Goal: Task Accomplishment & Management: Manage account settings

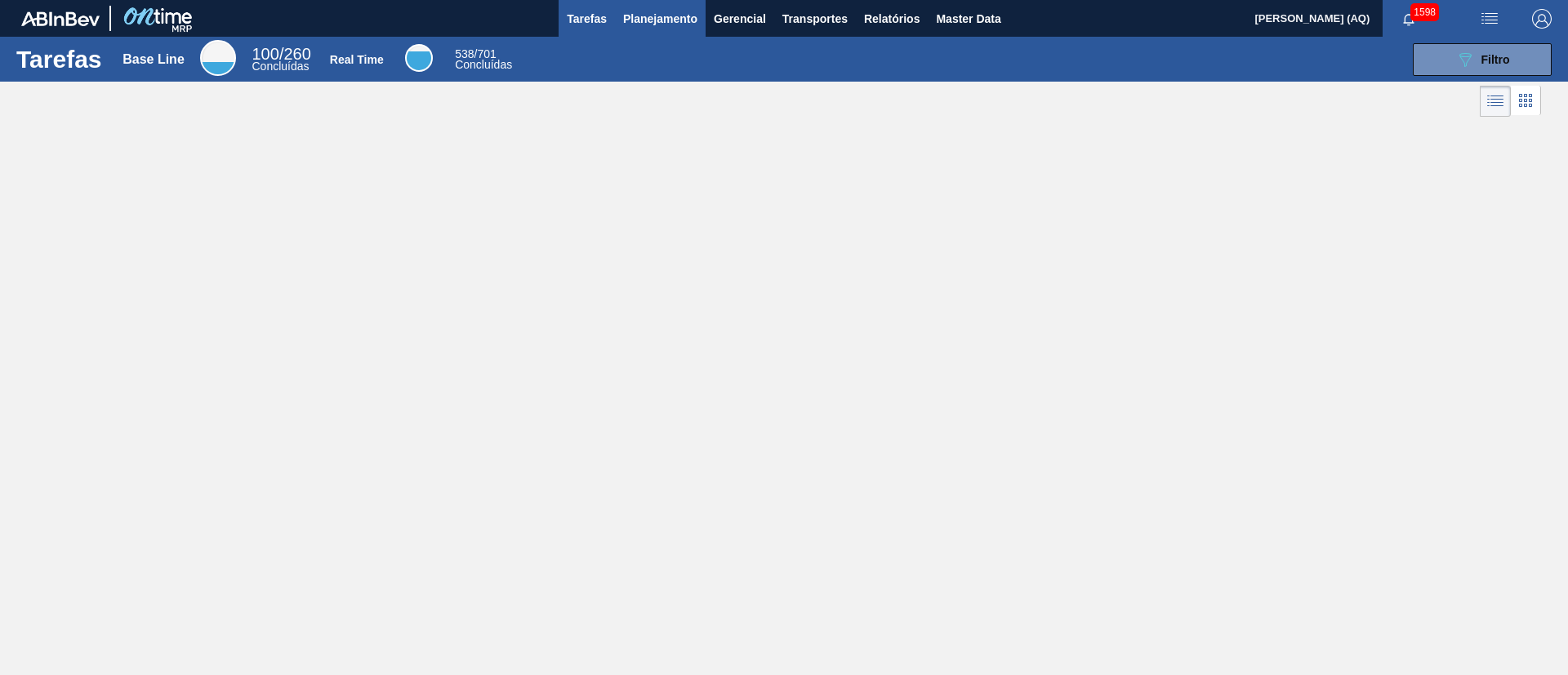
click at [655, 30] on button "Planejamento" at bounding box center [660, 18] width 90 height 36
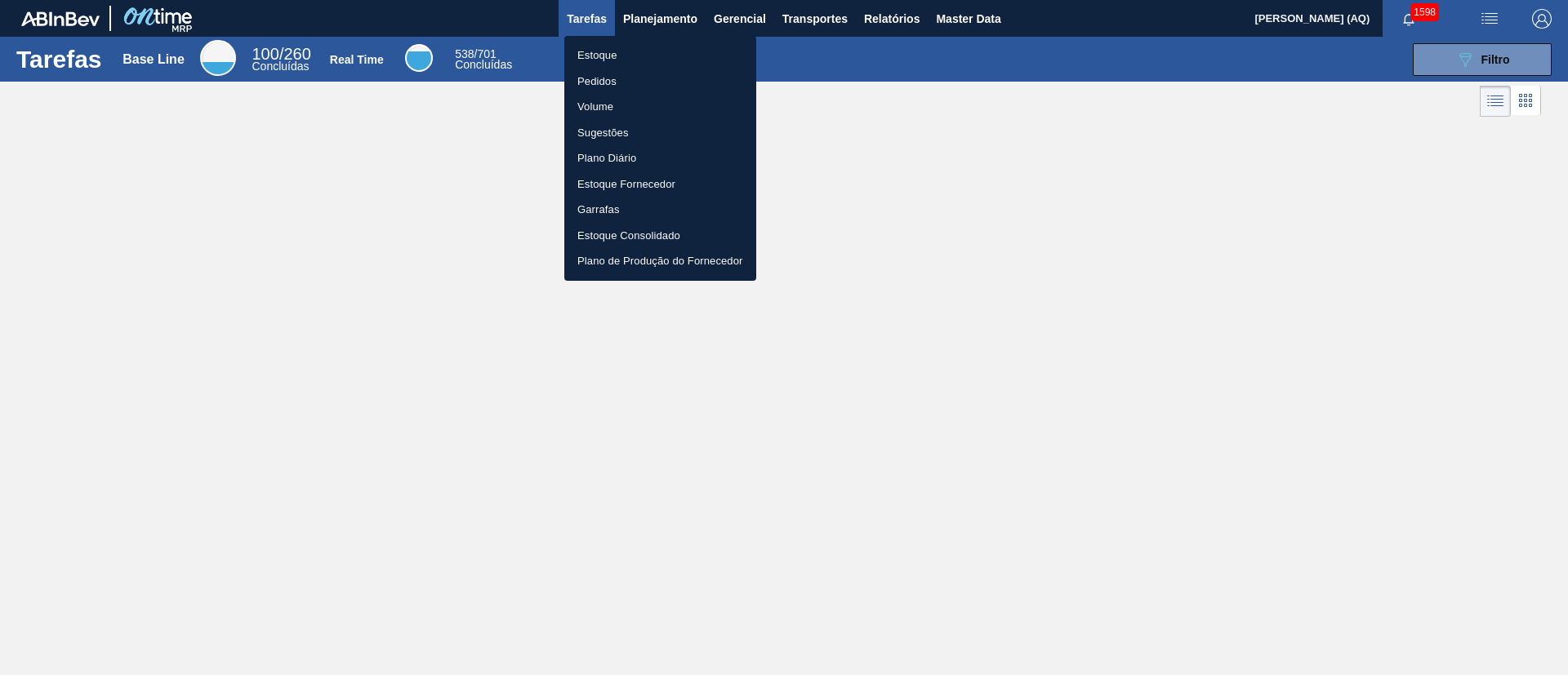
click at [613, 53] on li "Estoque" at bounding box center [661, 56] width 192 height 26
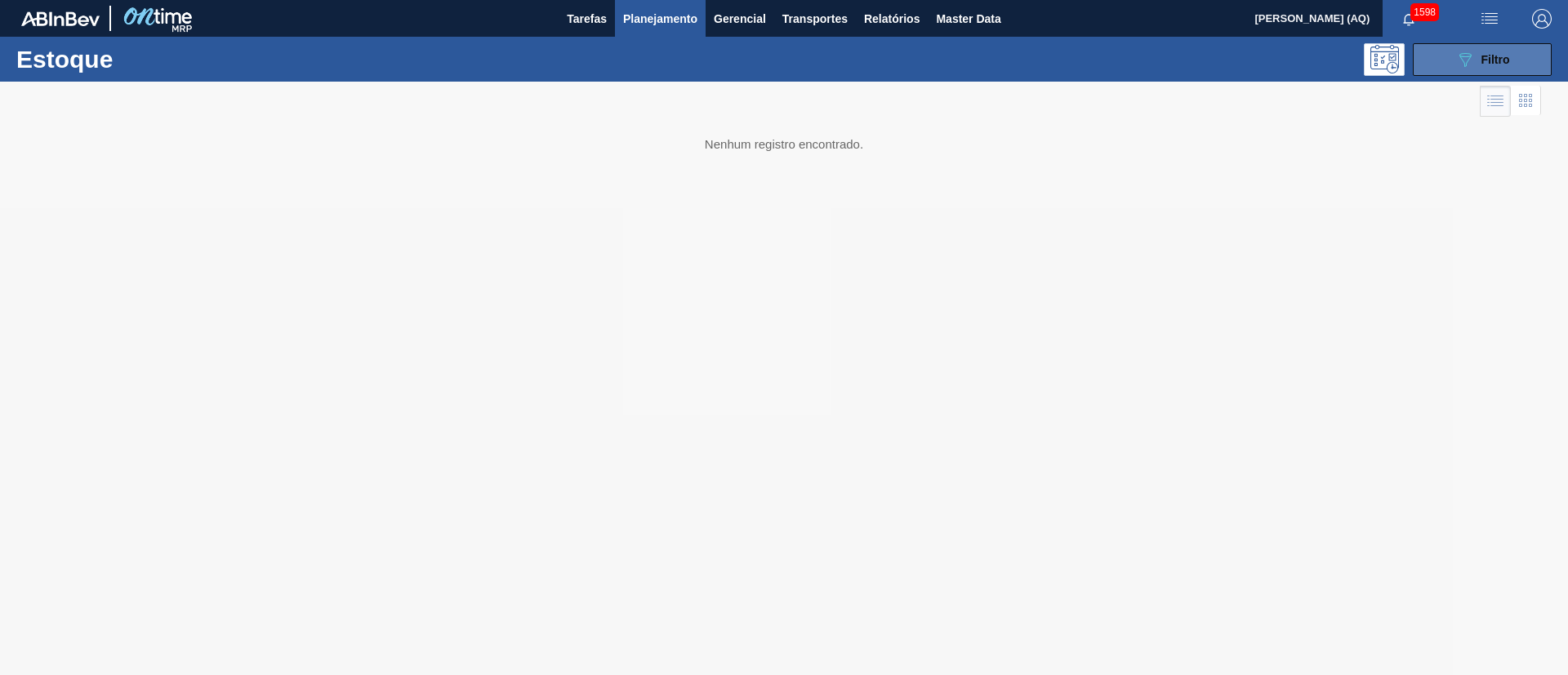
click at [1435, 55] on button "089F7B8B-B2A5-4AFE-B5C0-19BA573D28AC Filtro" at bounding box center [1482, 59] width 139 height 33
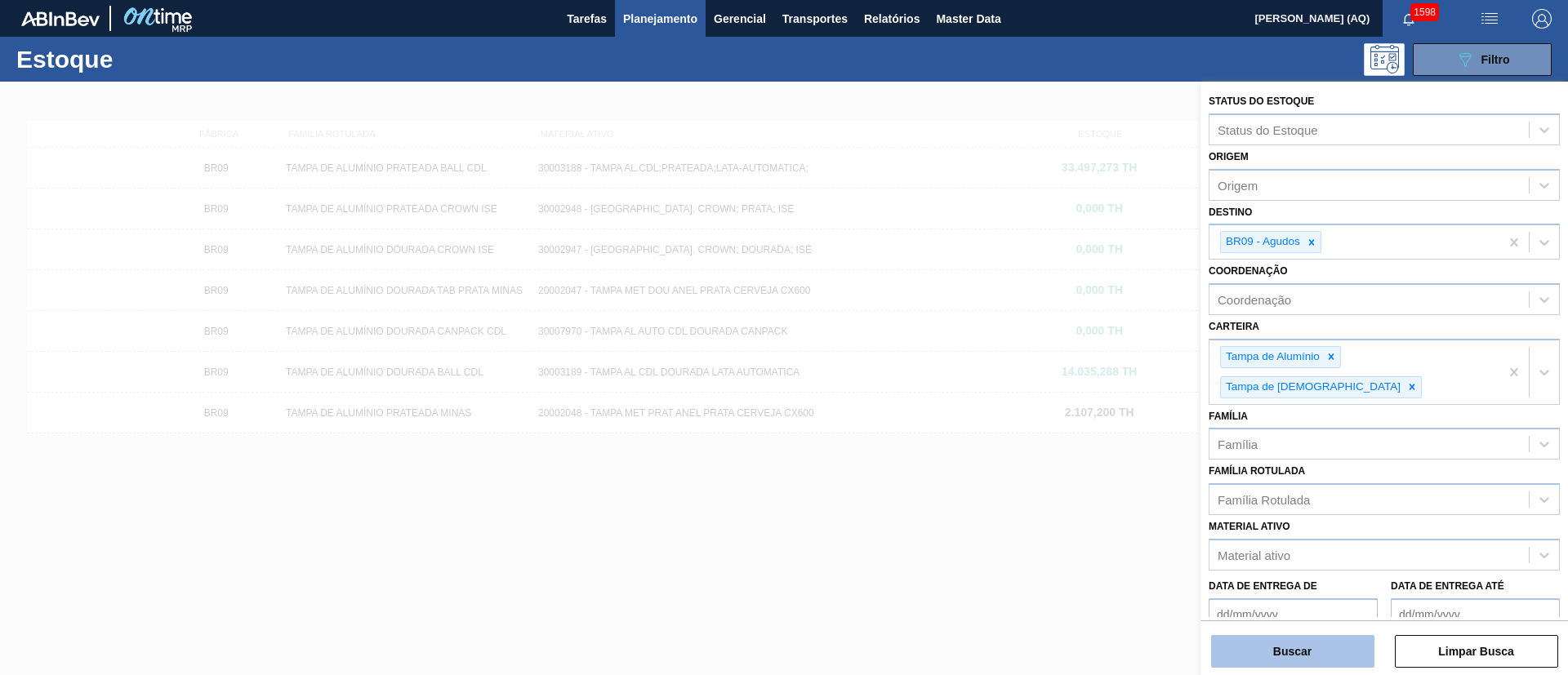
click at [1319, 647] on button "Buscar" at bounding box center [1292, 651] width 163 height 33
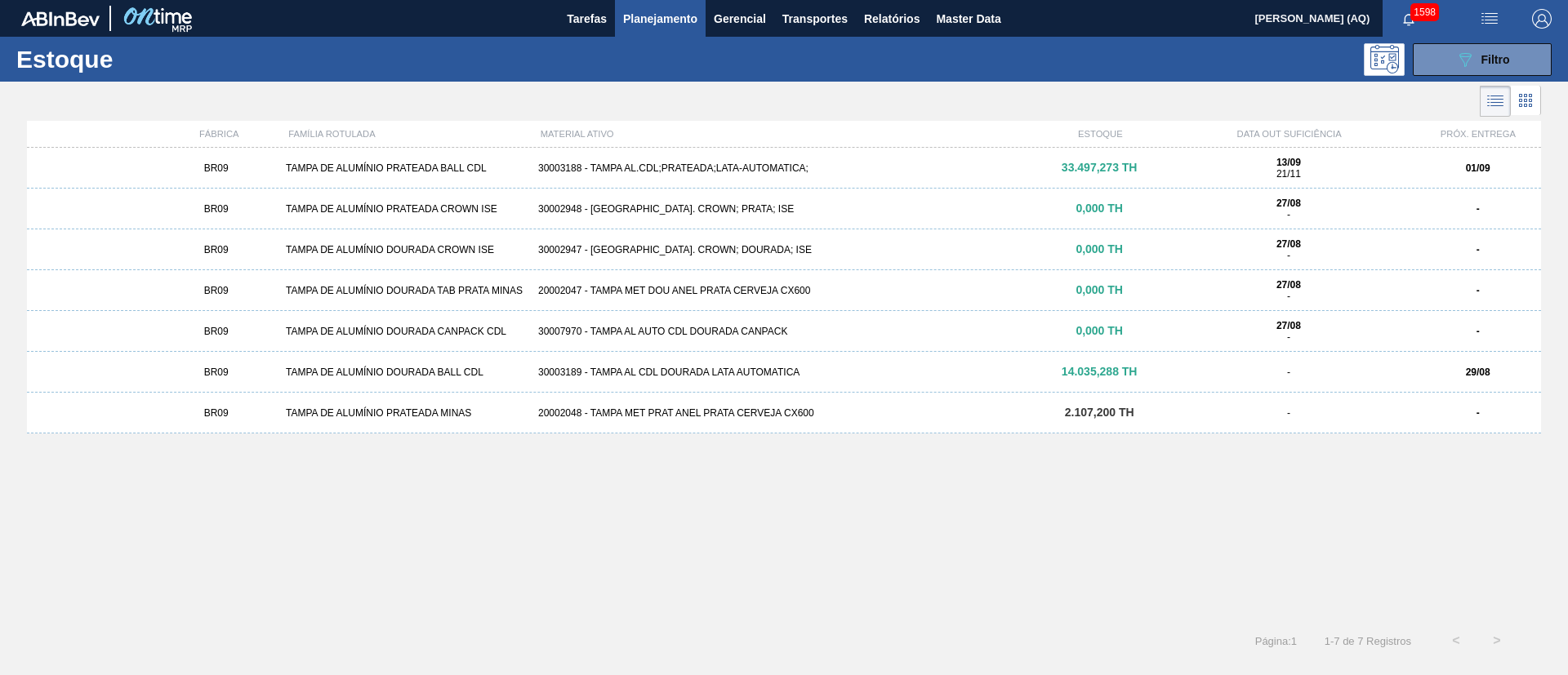
click at [620, 160] on div "BR09 TAMPA DE ALUMÍNIO PRATEADA BALL CDL 30003188 - TAMPA AL.CDL;PRATEADA;LATA-…" at bounding box center [784, 169] width 1514 height 41
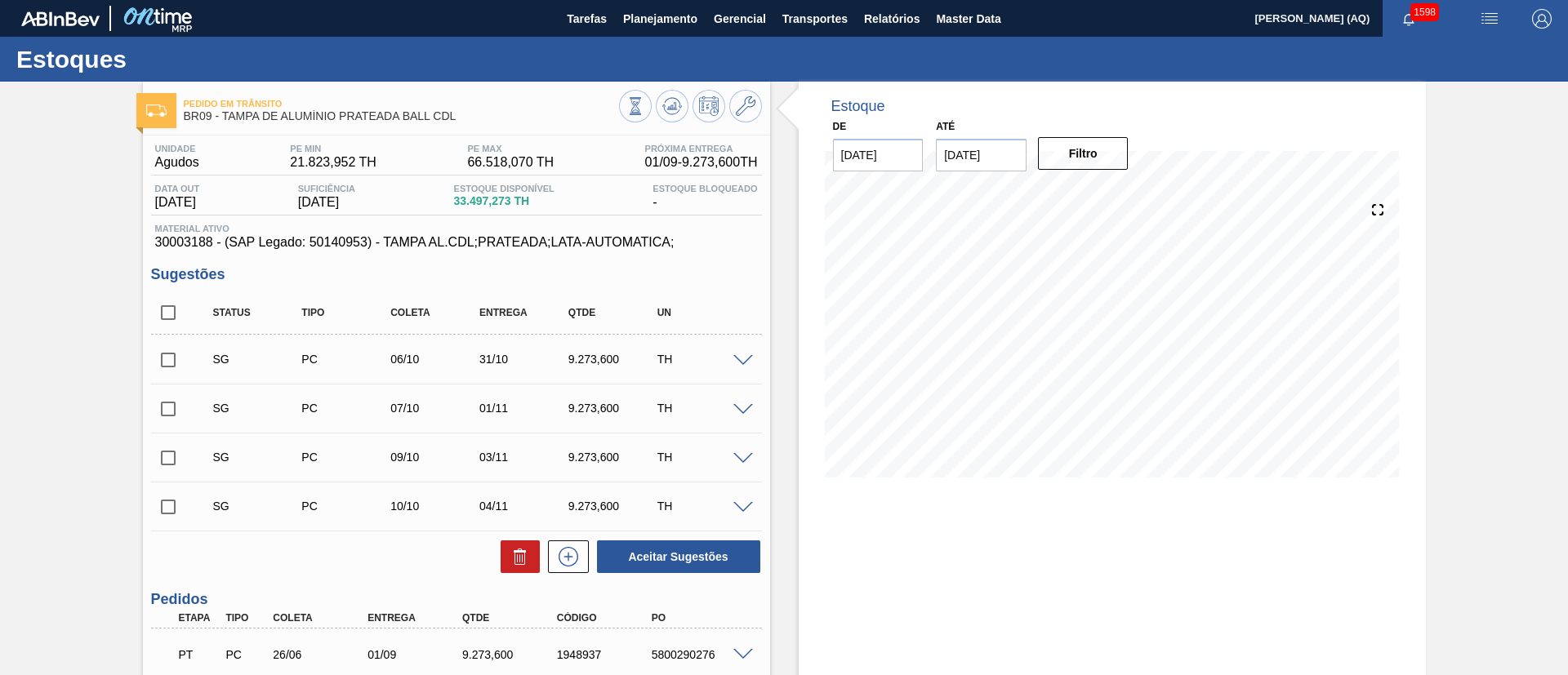
click at [983, 145] on input "10/09/2025" at bounding box center [981, 155] width 90 height 33
click at [1118, 194] on button "Next Month" at bounding box center [1119, 194] width 11 height 11
click at [1037, 355] on div "31" at bounding box center [1035, 352] width 22 height 22
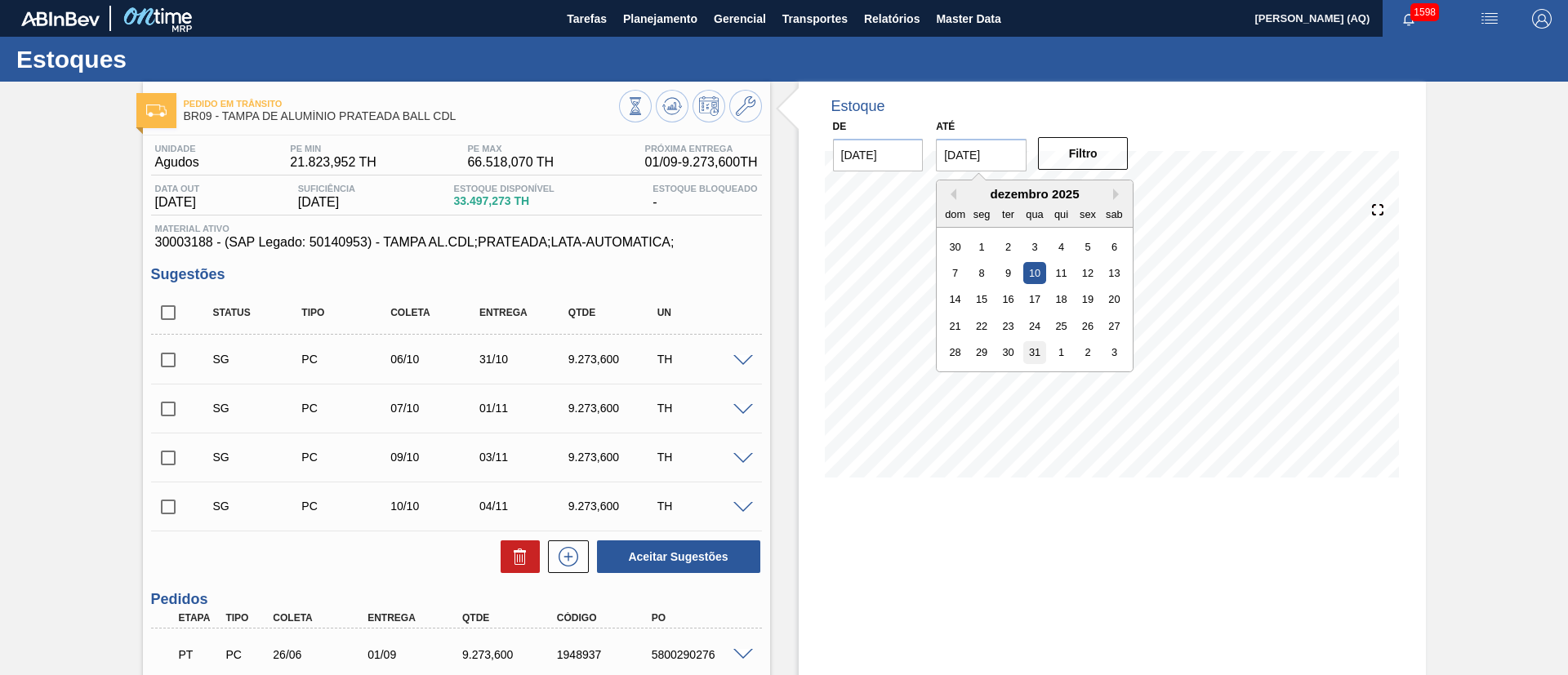
type input "31/12/2025"
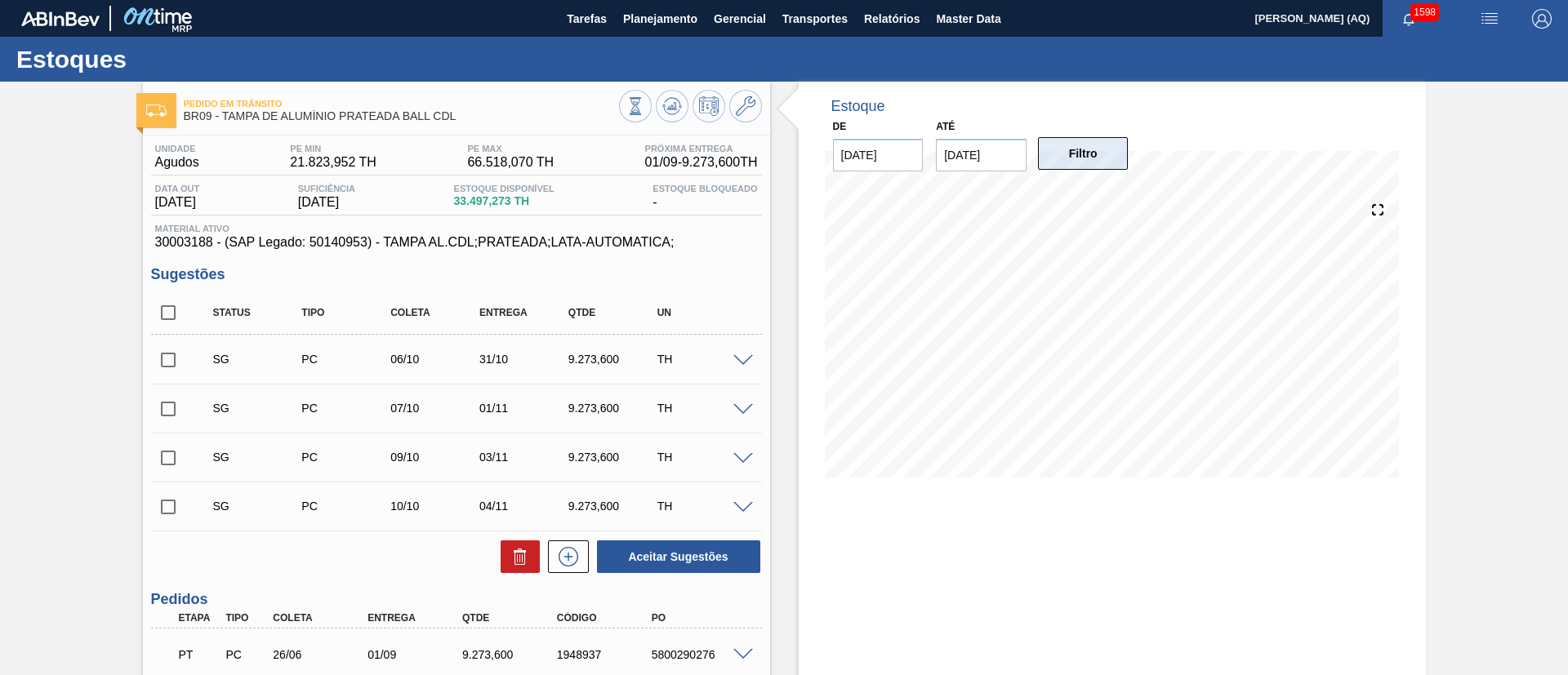
click at [1084, 157] on button "Filtro" at bounding box center [1083, 153] width 90 height 33
click at [748, 99] on icon at bounding box center [745, 105] width 20 height 20
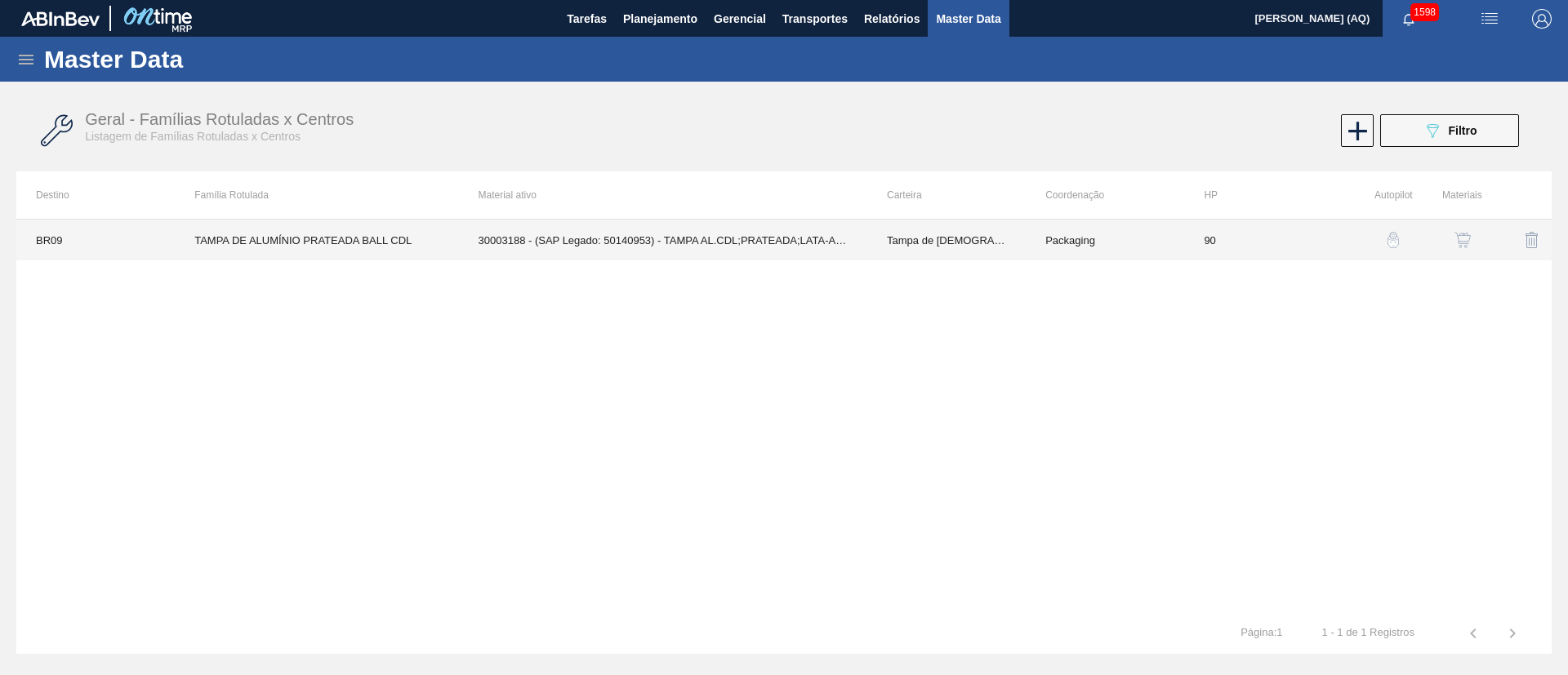
click at [991, 240] on td "Tampa de Lata" at bounding box center [947, 240] width 158 height 41
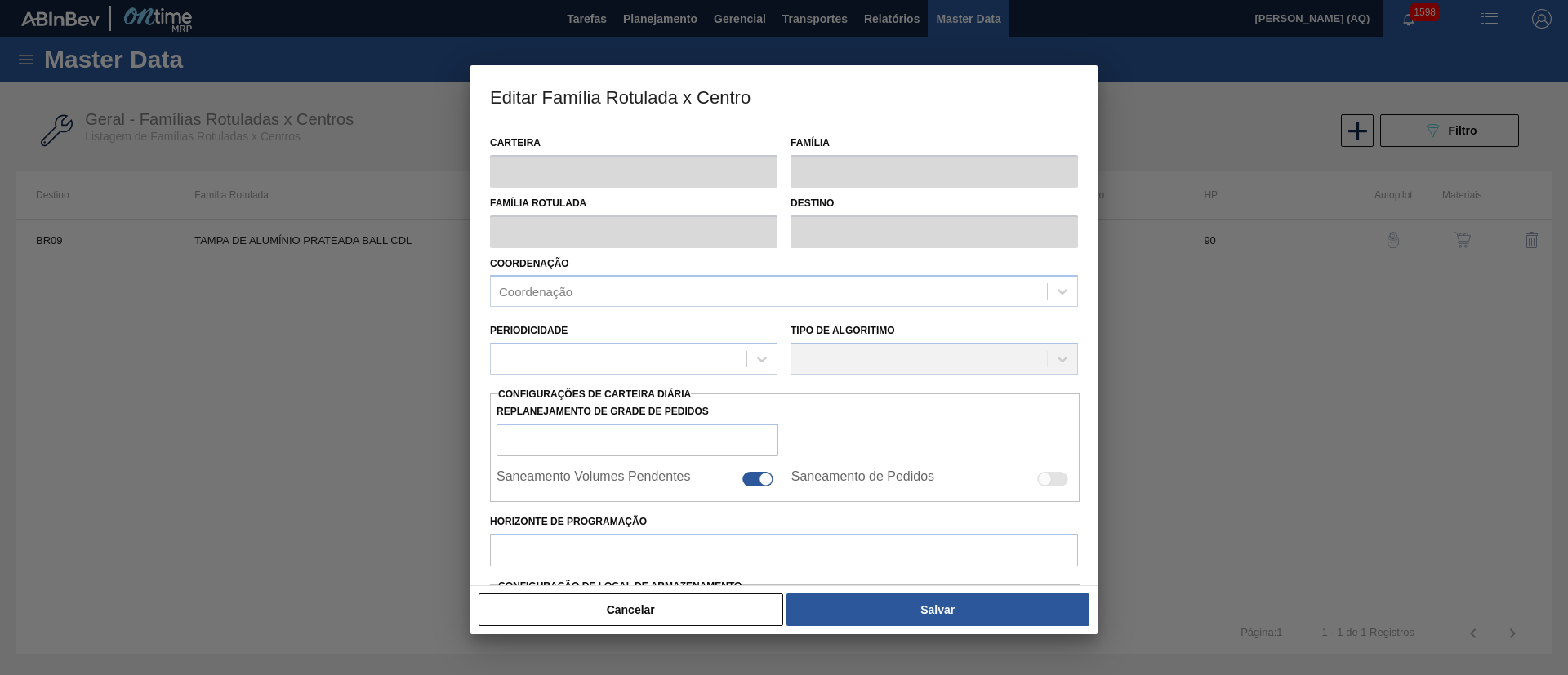
type input "Tampa de Lata"
type input "Tampa de Alumínio"
type input "TAMPA DE ALUMÍNIO PRATEADA BALL CDL"
type input "BR09 - Agudos"
type input "90"
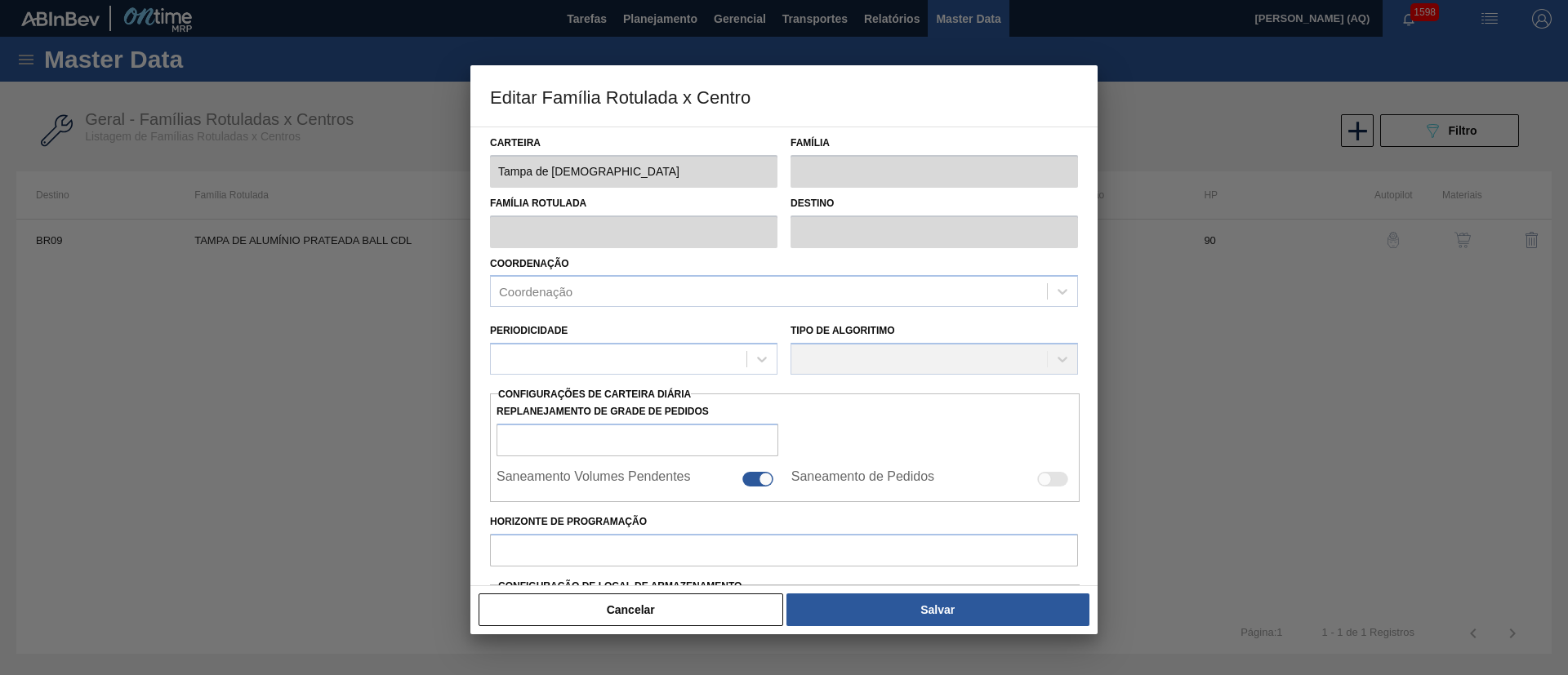
type input "21.823,952"
type input "66.518,07"
type input "70"
type input "52.895,504"
checkbox input "true"
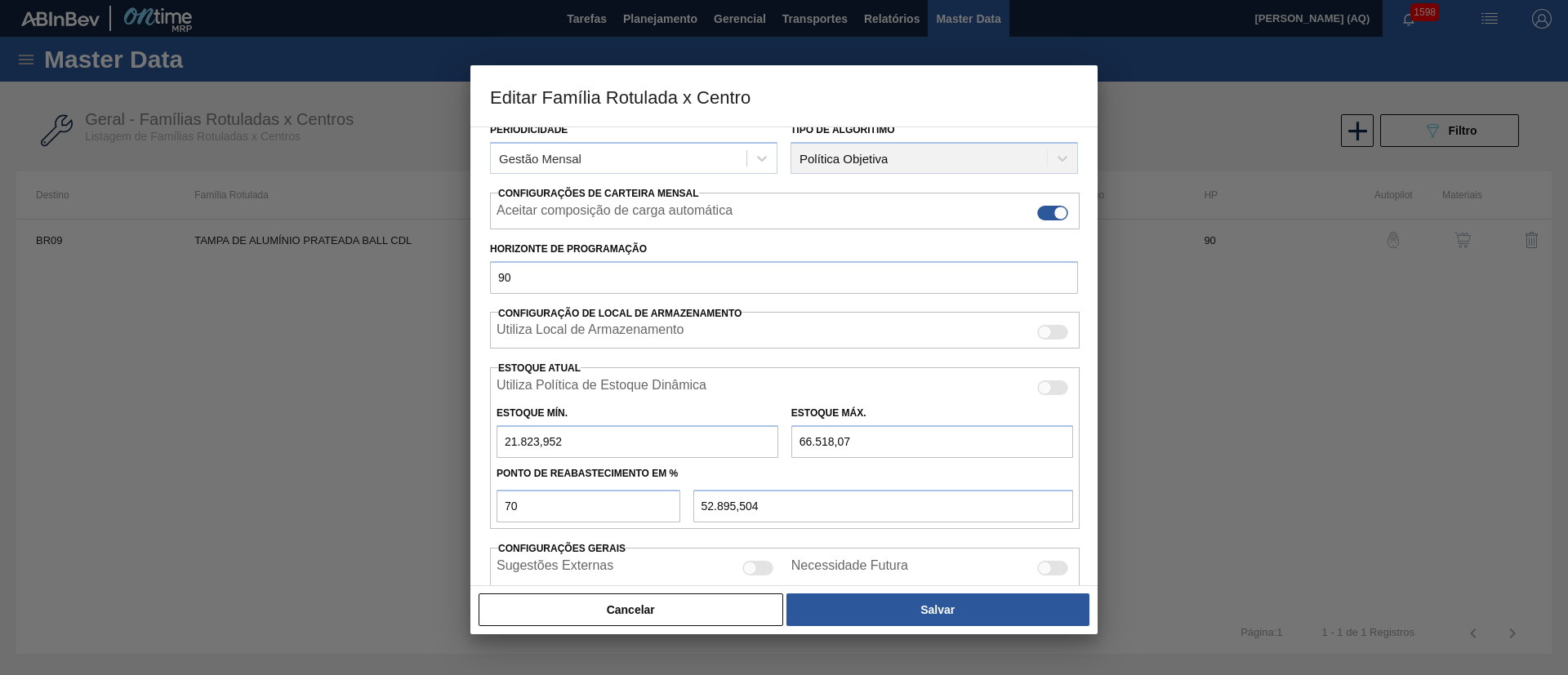
scroll to position [290, 0]
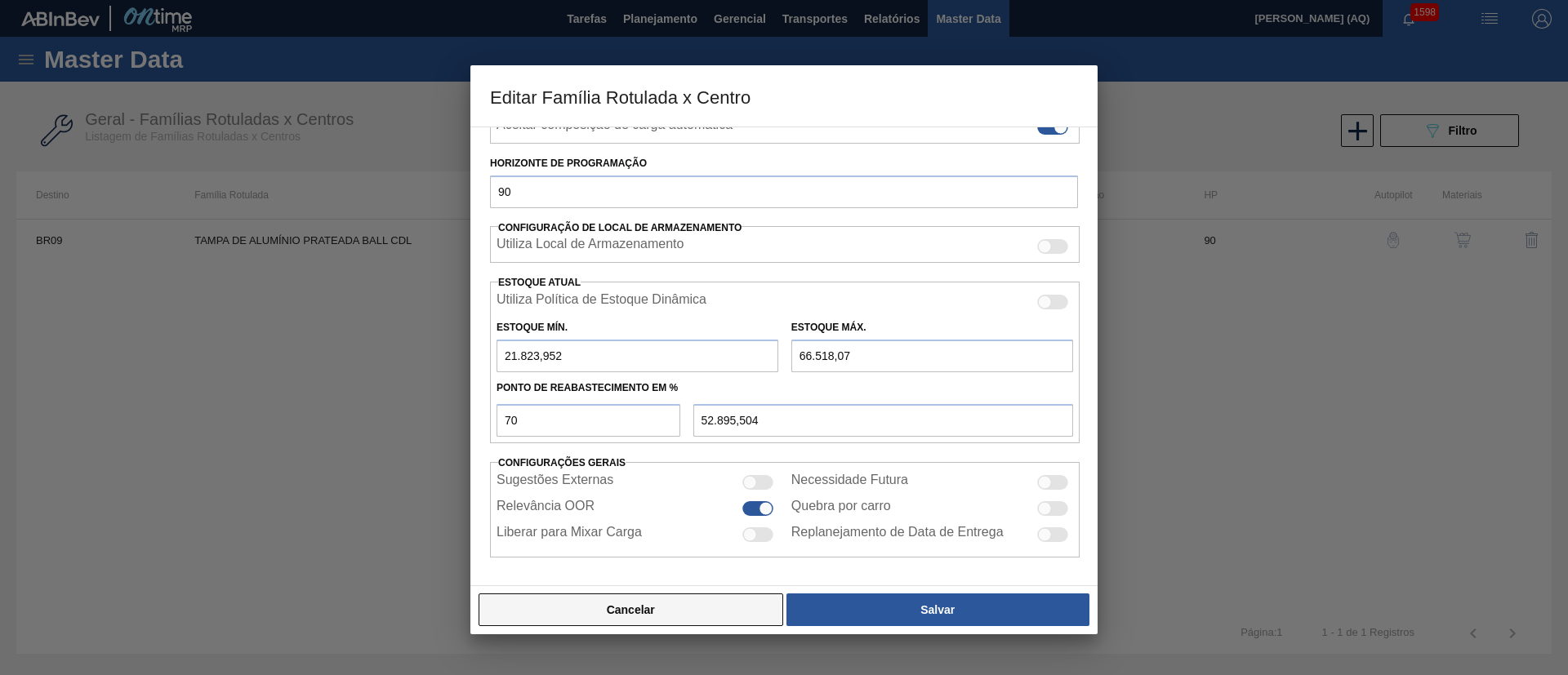
click at [672, 618] on button "Cancelar" at bounding box center [631, 609] width 305 height 33
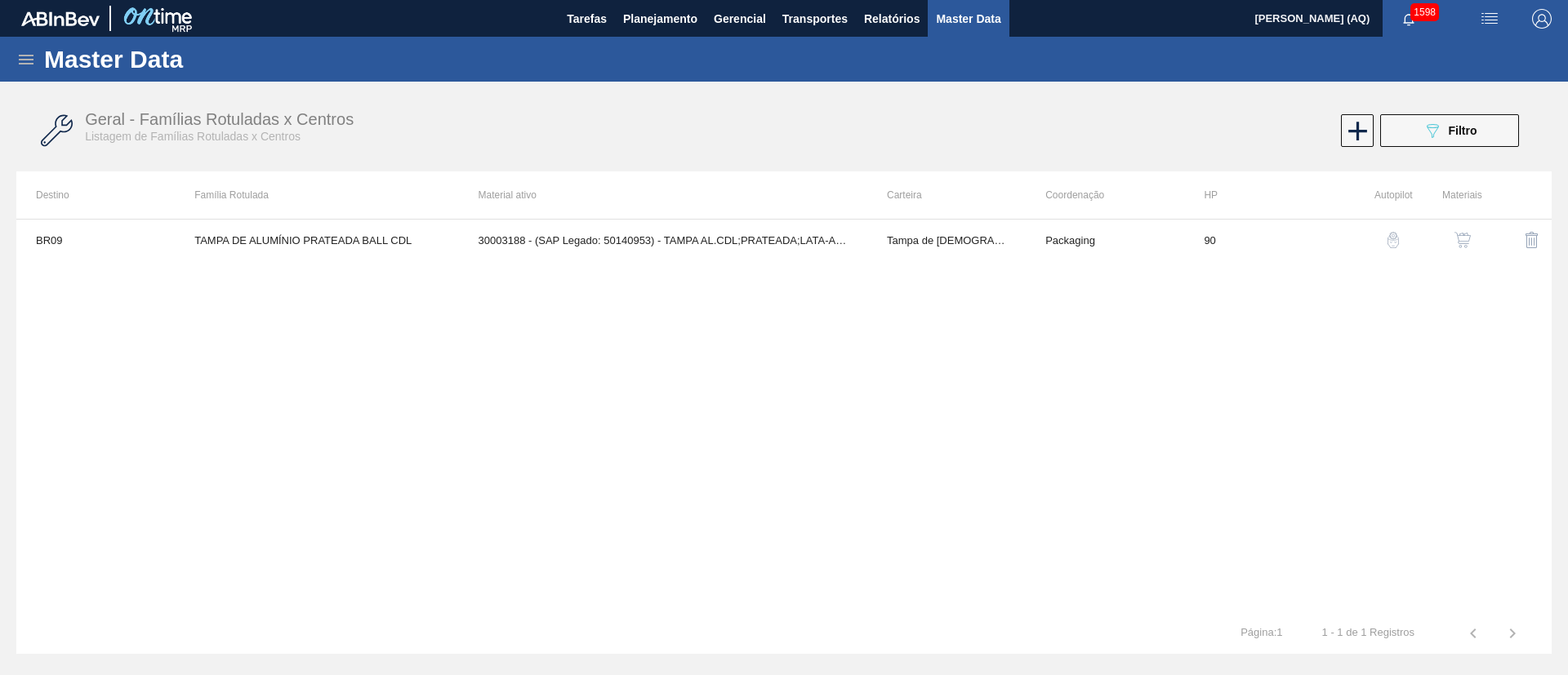
click at [1460, 239] on img "button" at bounding box center [1463, 240] width 17 height 17
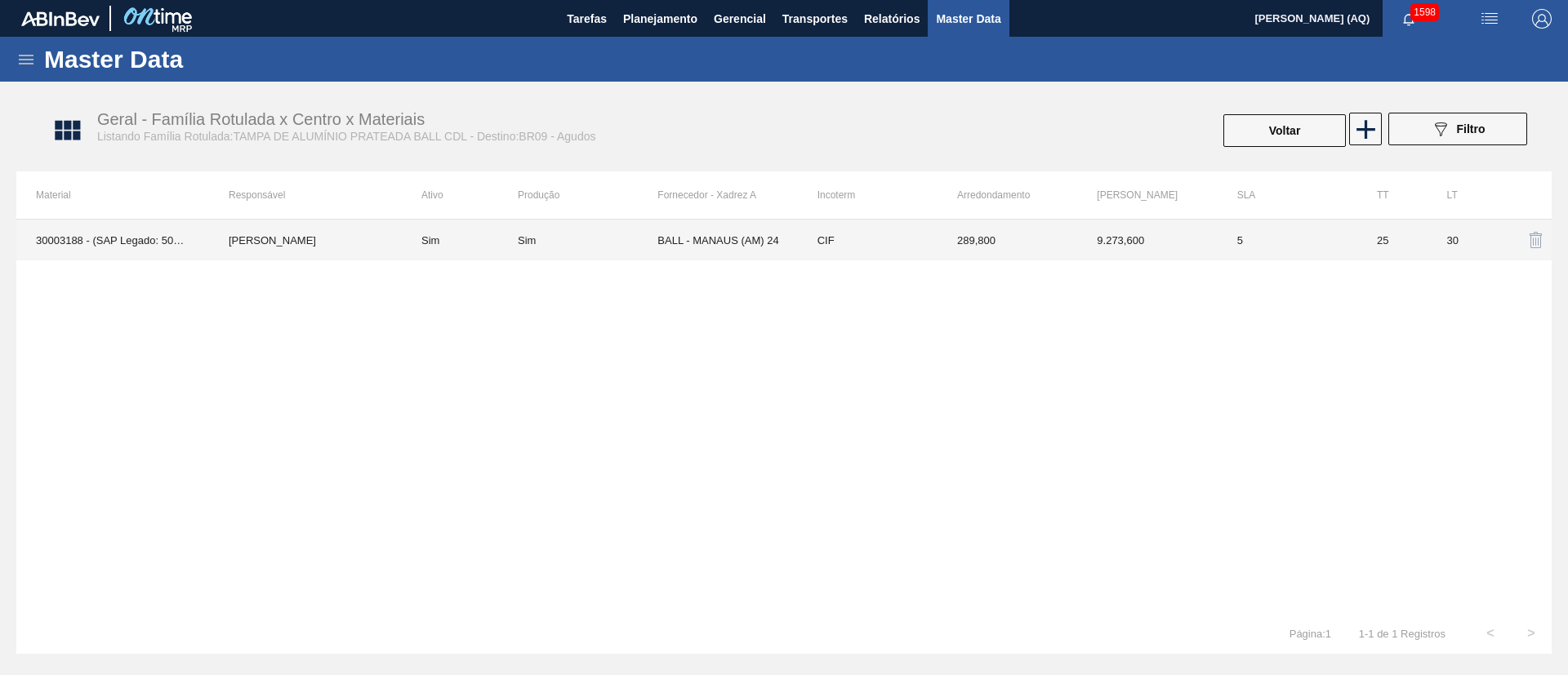
click at [635, 250] on td "Sim" at bounding box center [588, 240] width 140 height 41
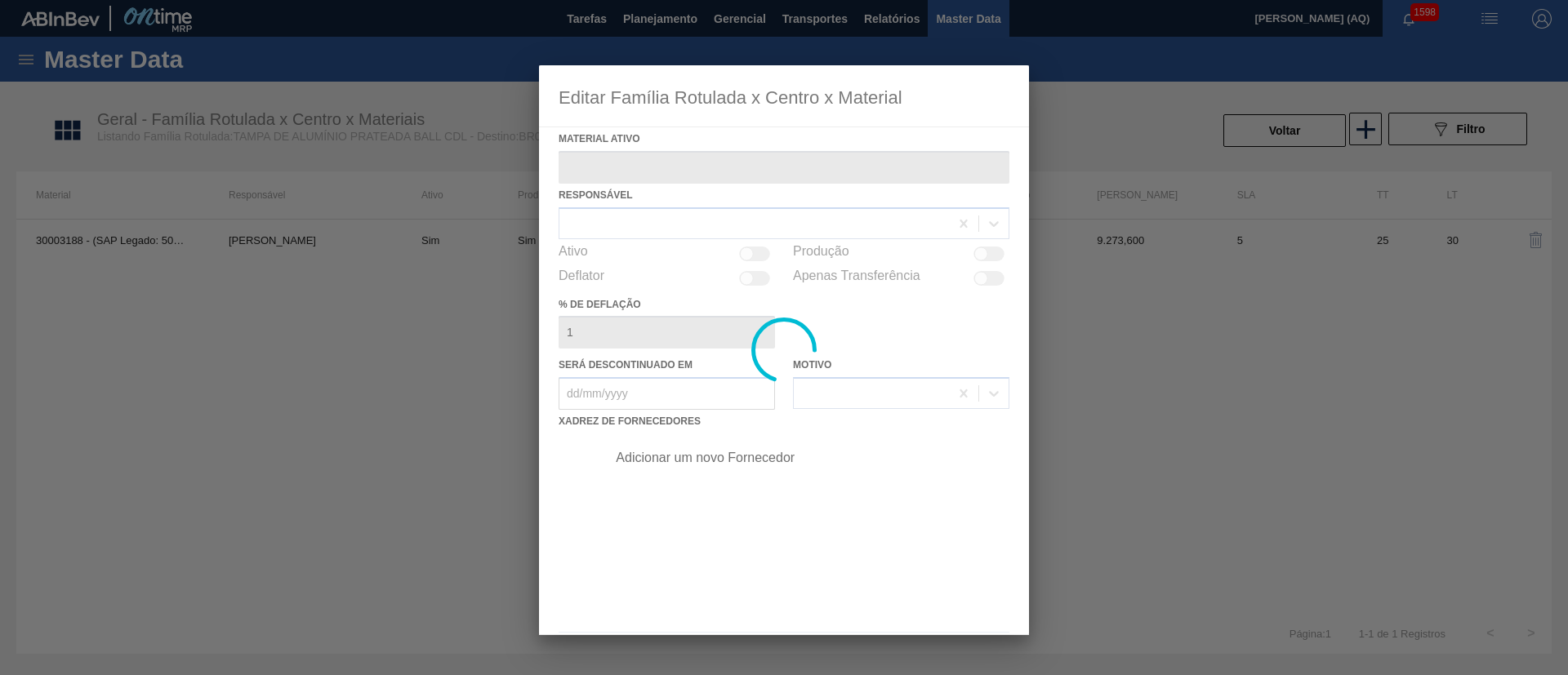
type ativo "30003188 - (SAP Legado: 50140953) - TAMPA AL.CDL;PRATEADA;LATA-AUTOMATICA;"
checkbox input "true"
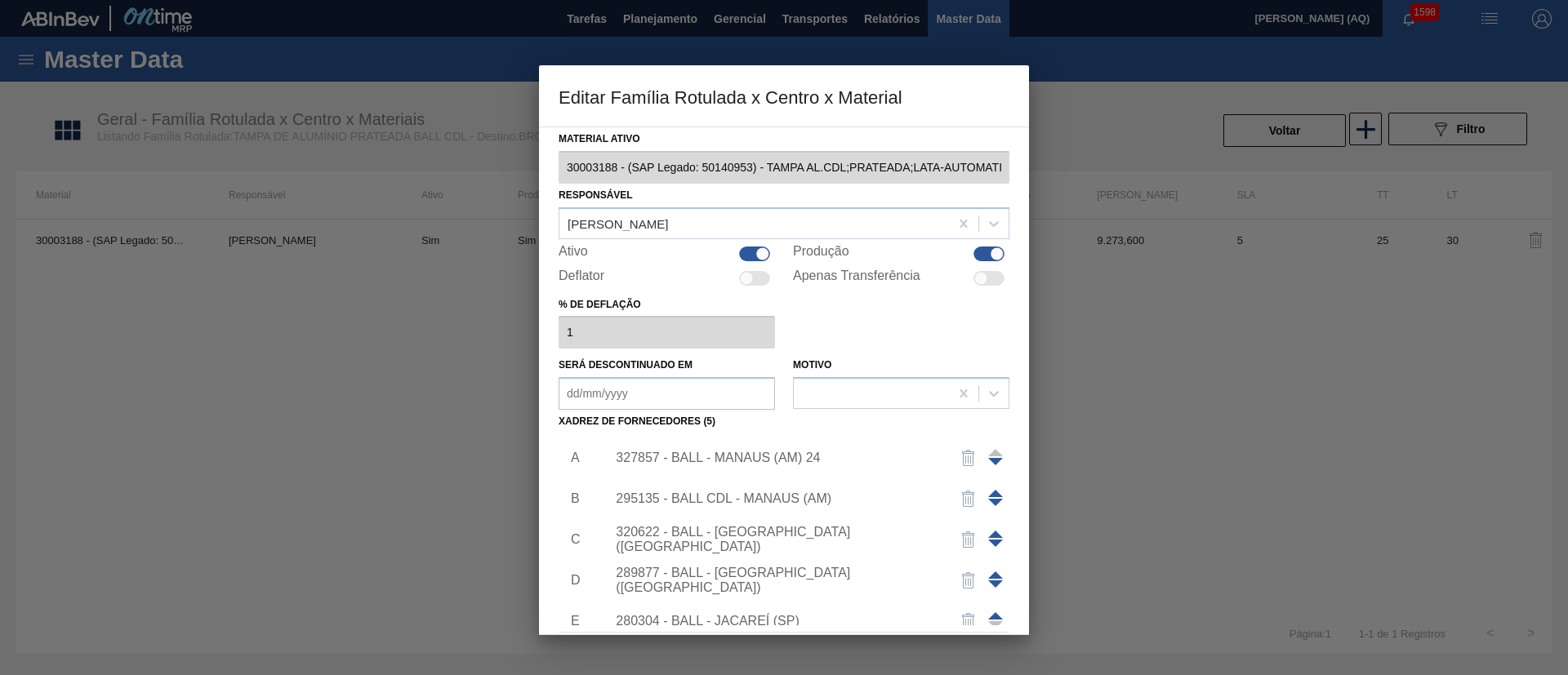
click at [715, 452] on div "327857 - BALL - MANAUS (AM) 24" at bounding box center [776, 458] width 320 height 15
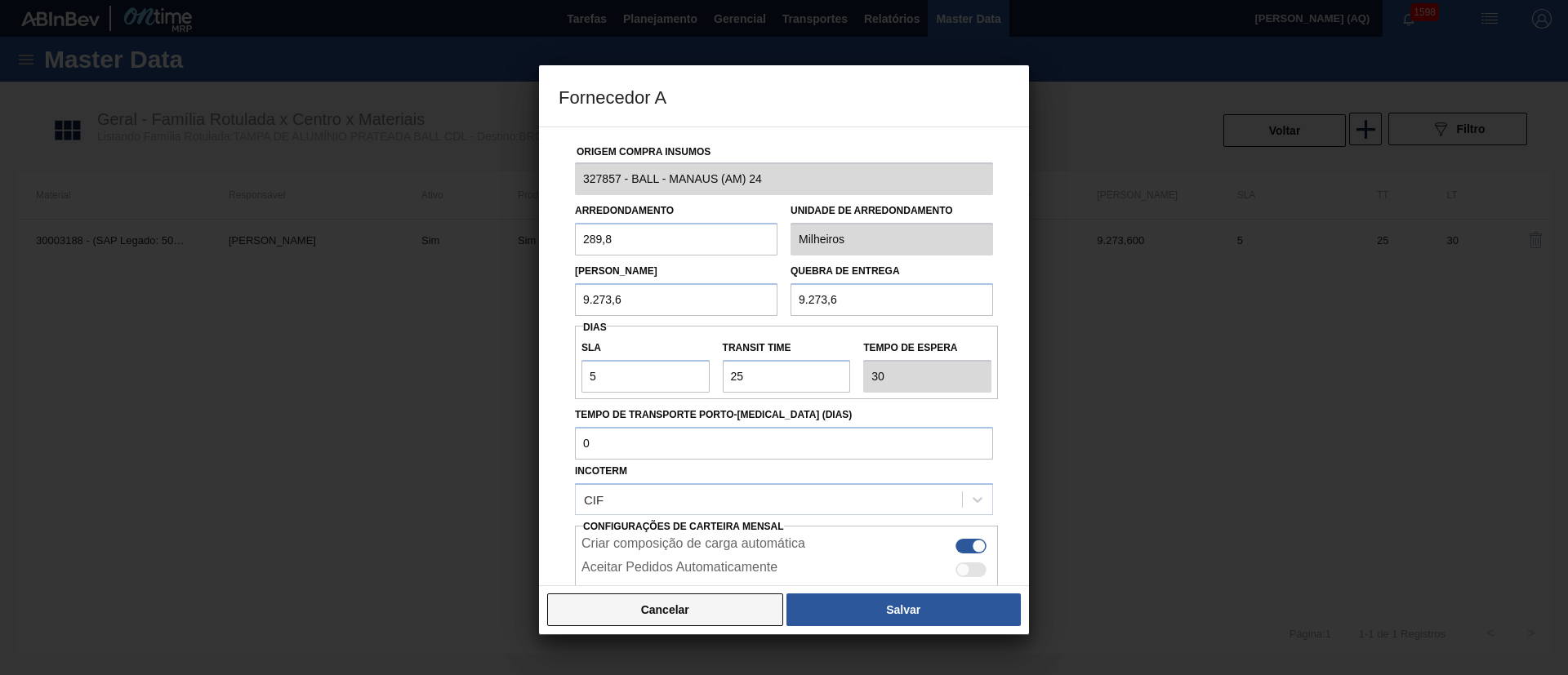
click at [757, 605] on button "Cancelar" at bounding box center [664, 609] width 236 height 33
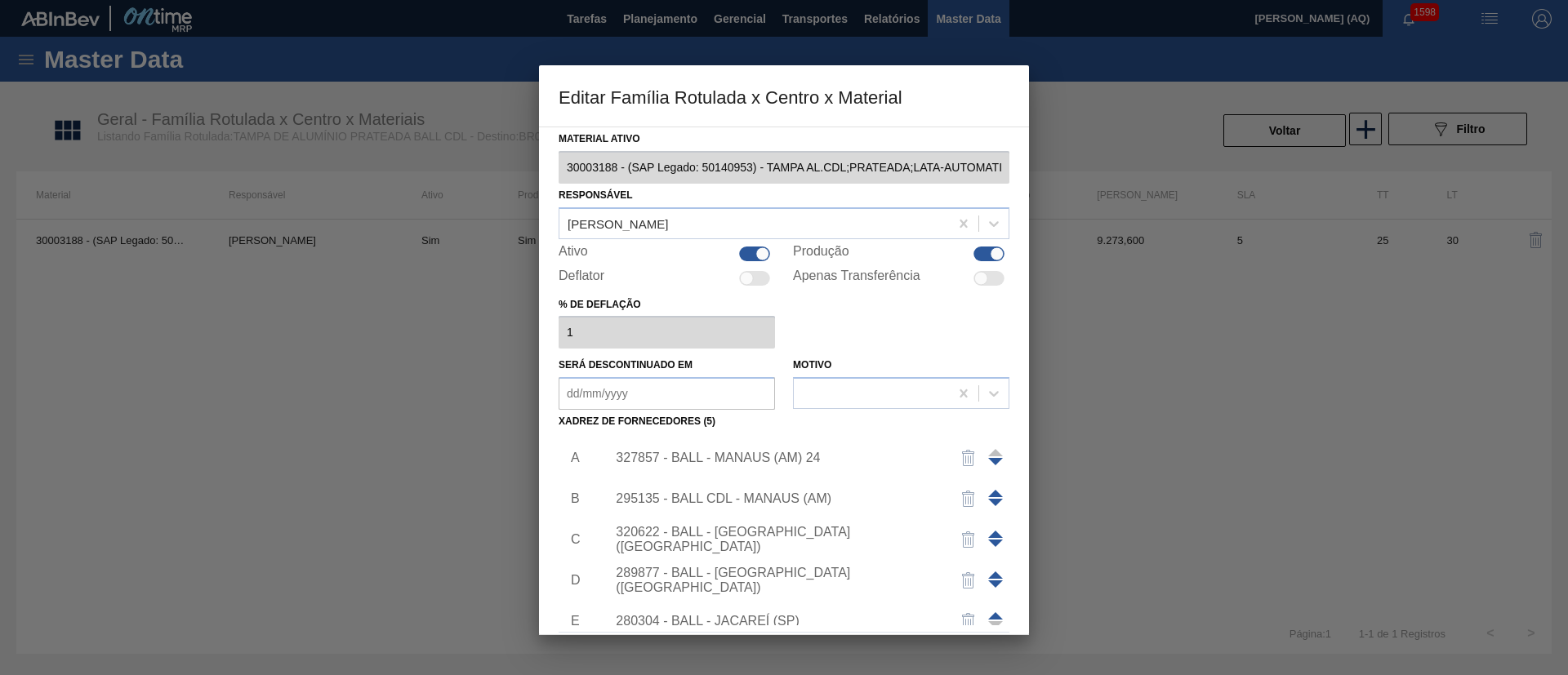
click at [1063, 381] on div at bounding box center [784, 337] width 1568 height 675
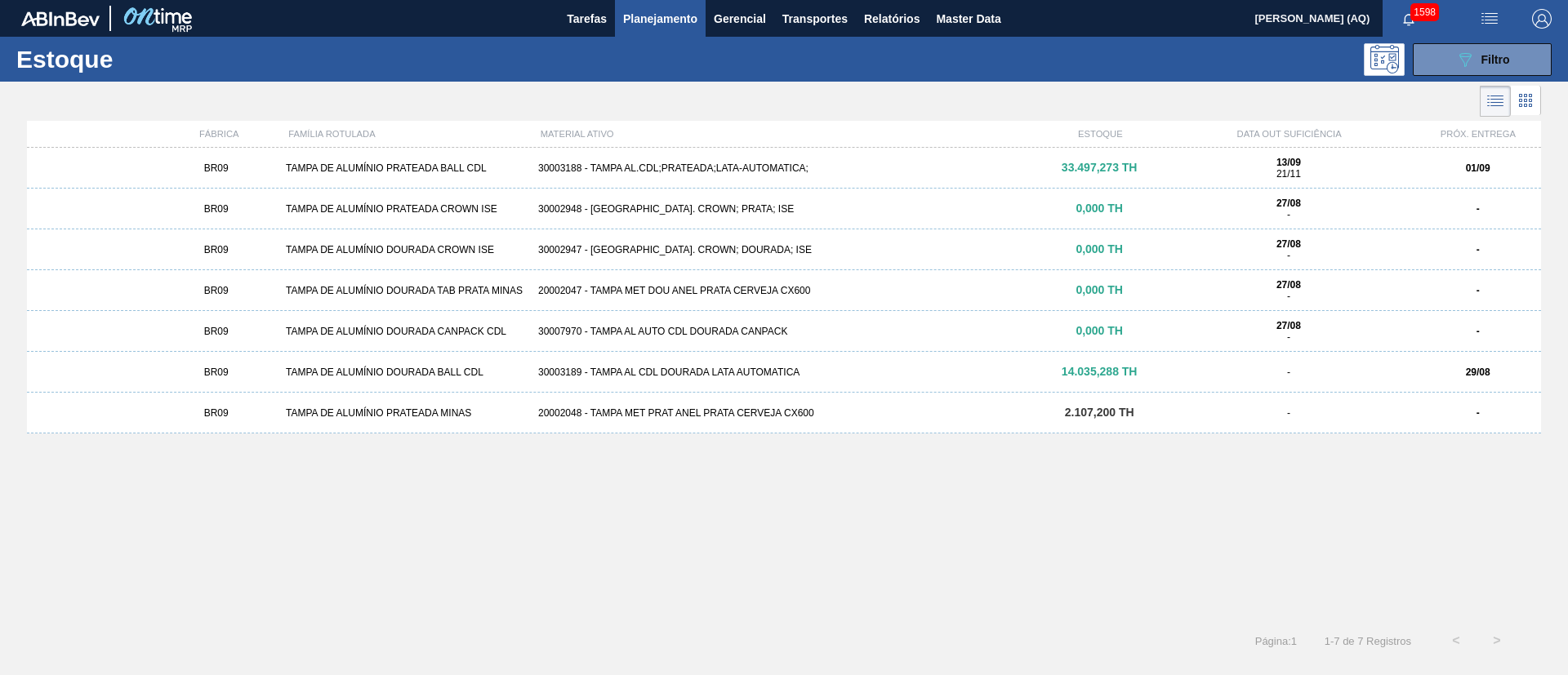
click at [693, 169] on div "30003188 - TAMPA AL.CDL;PRATEADA;LATA-AUTOMATICA;" at bounding box center [784, 168] width 505 height 11
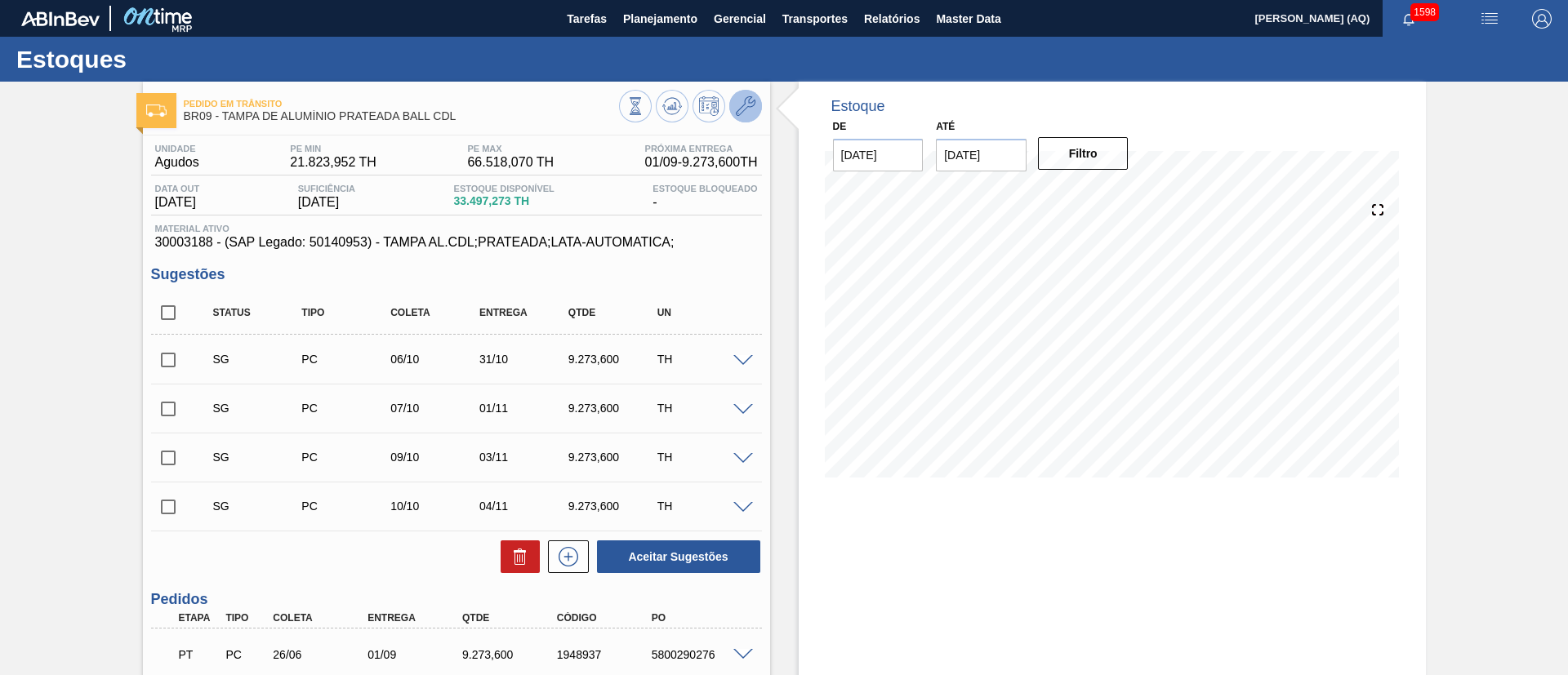
click at [747, 99] on icon at bounding box center [745, 105] width 20 height 20
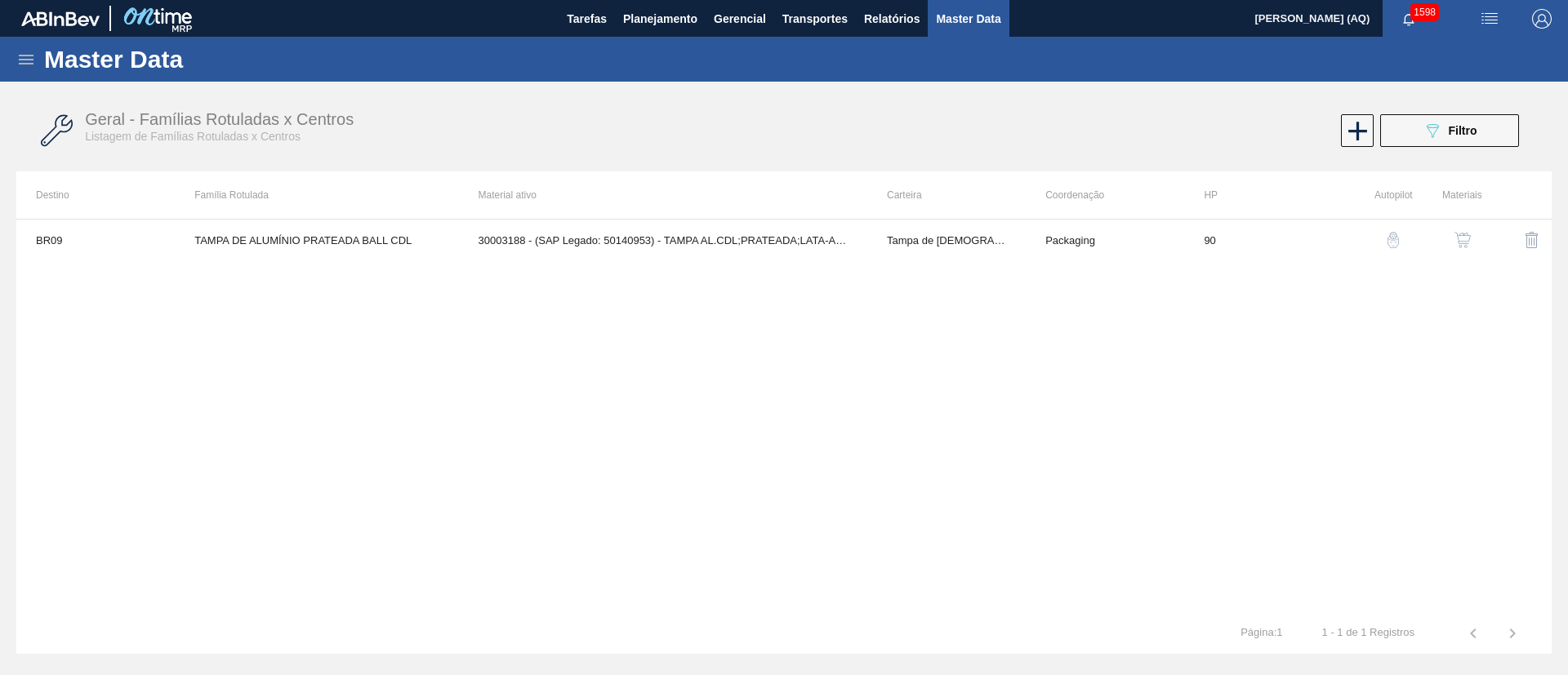
click at [1398, 238] on img "button" at bounding box center [1394, 240] width 17 height 17
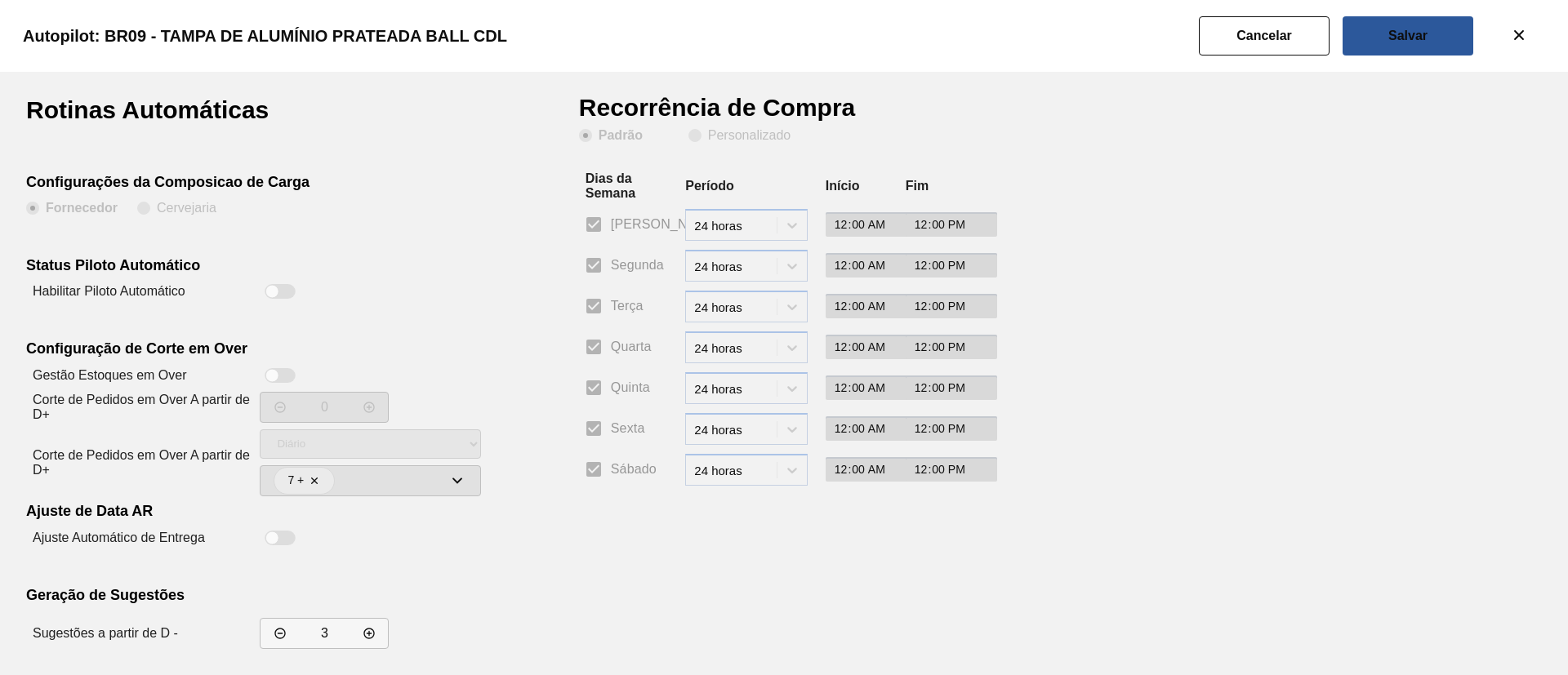
click at [1213, 384] on div "Rotinas Automáticas Configurações da Composicao de Carga Fornecedor Cervejaria …" at bounding box center [784, 466] width 1516 height 737
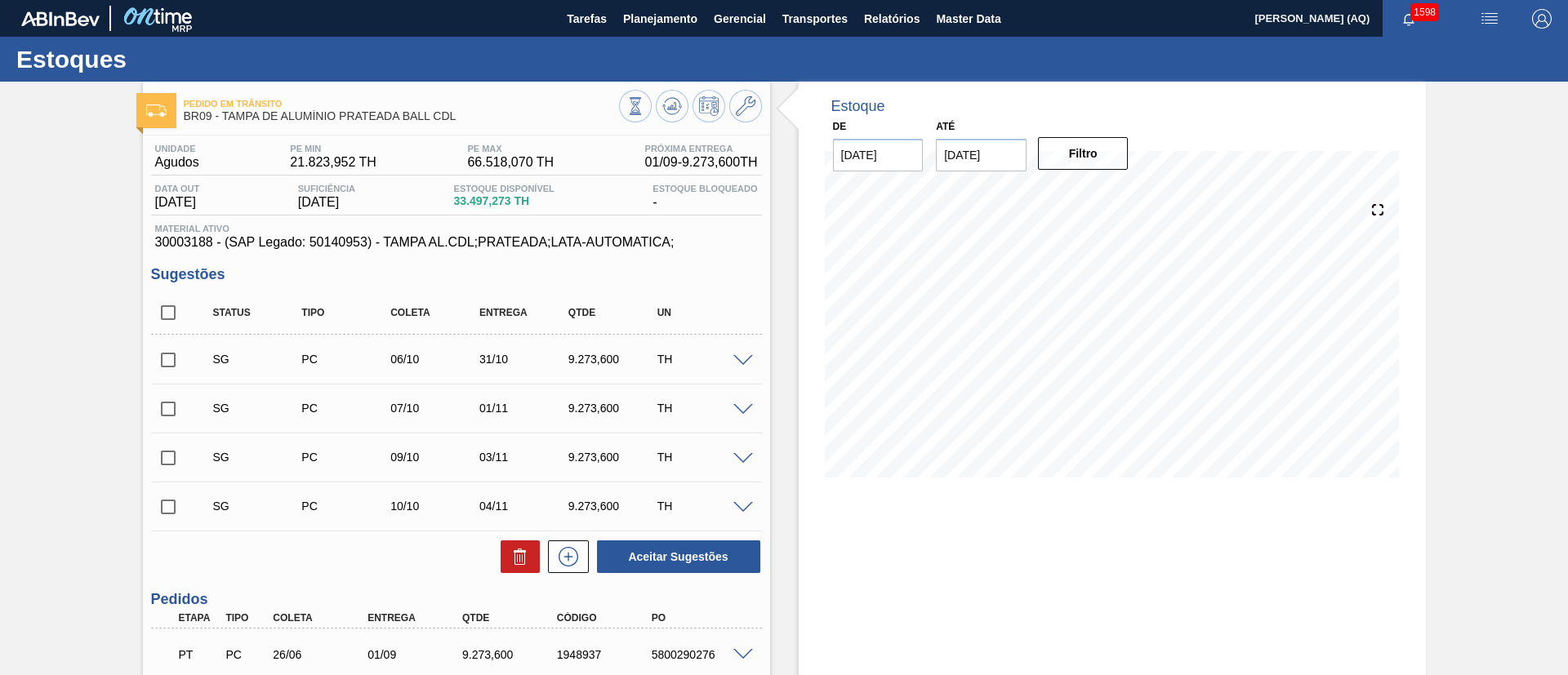
click at [557, 552] on icon at bounding box center [568, 556] width 26 height 20
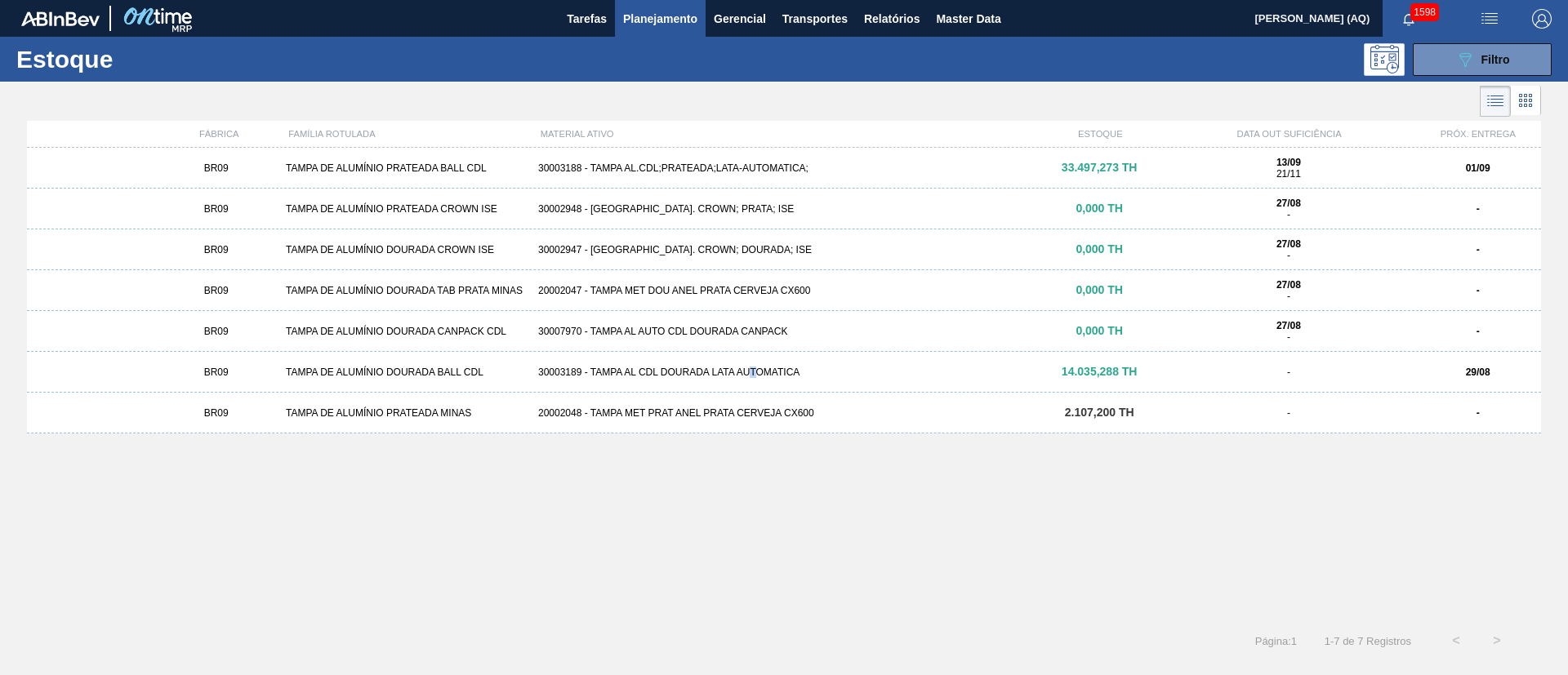
click at [752, 370] on div "30003189 - TAMPA AL CDL DOURADA LATA AUTOMATICA" at bounding box center [784, 372] width 505 height 11
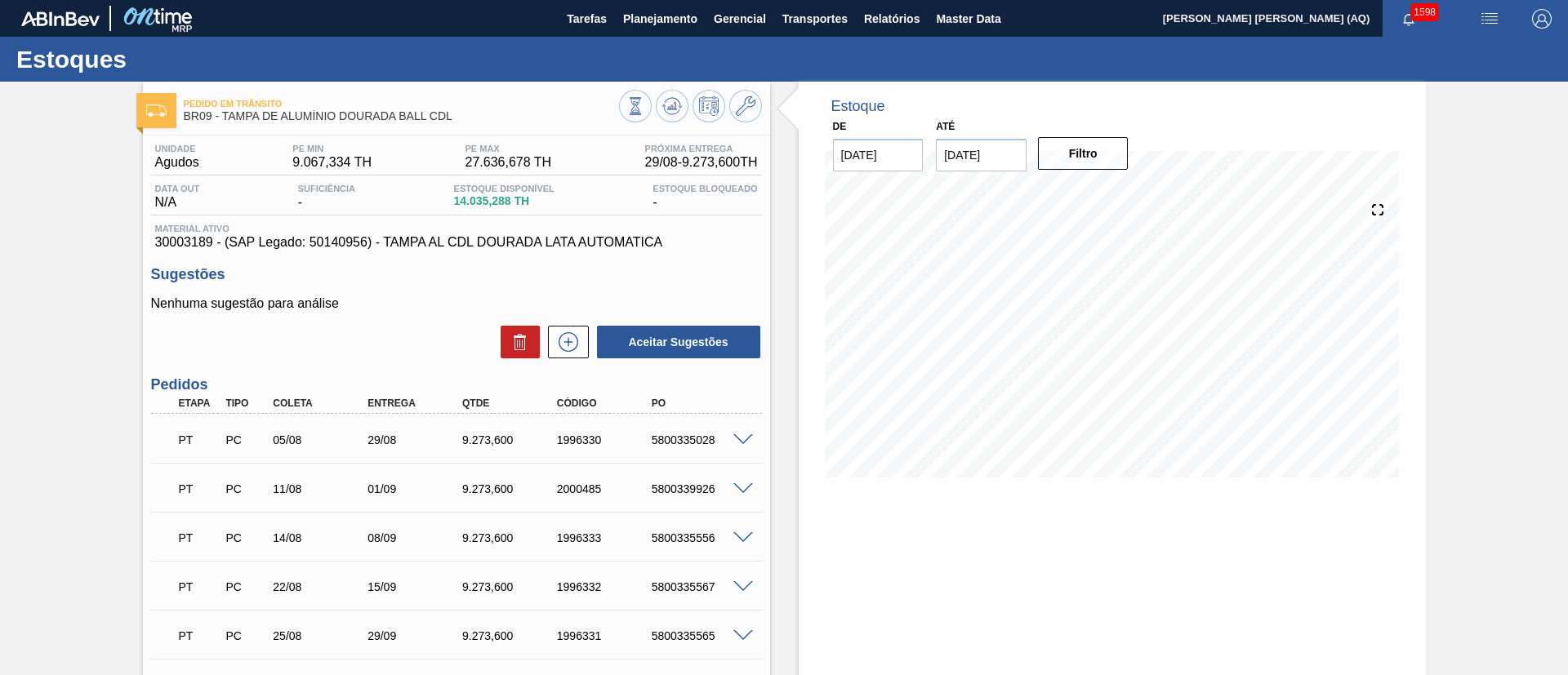
click at [1002, 148] on input "[DATE]" at bounding box center [981, 155] width 90 height 33
click at [1045, 157] on button "Filtro" at bounding box center [1083, 153] width 90 height 33
click at [1094, 168] on button "Filtro" at bounding box center [1083, 153] width 90 height 33
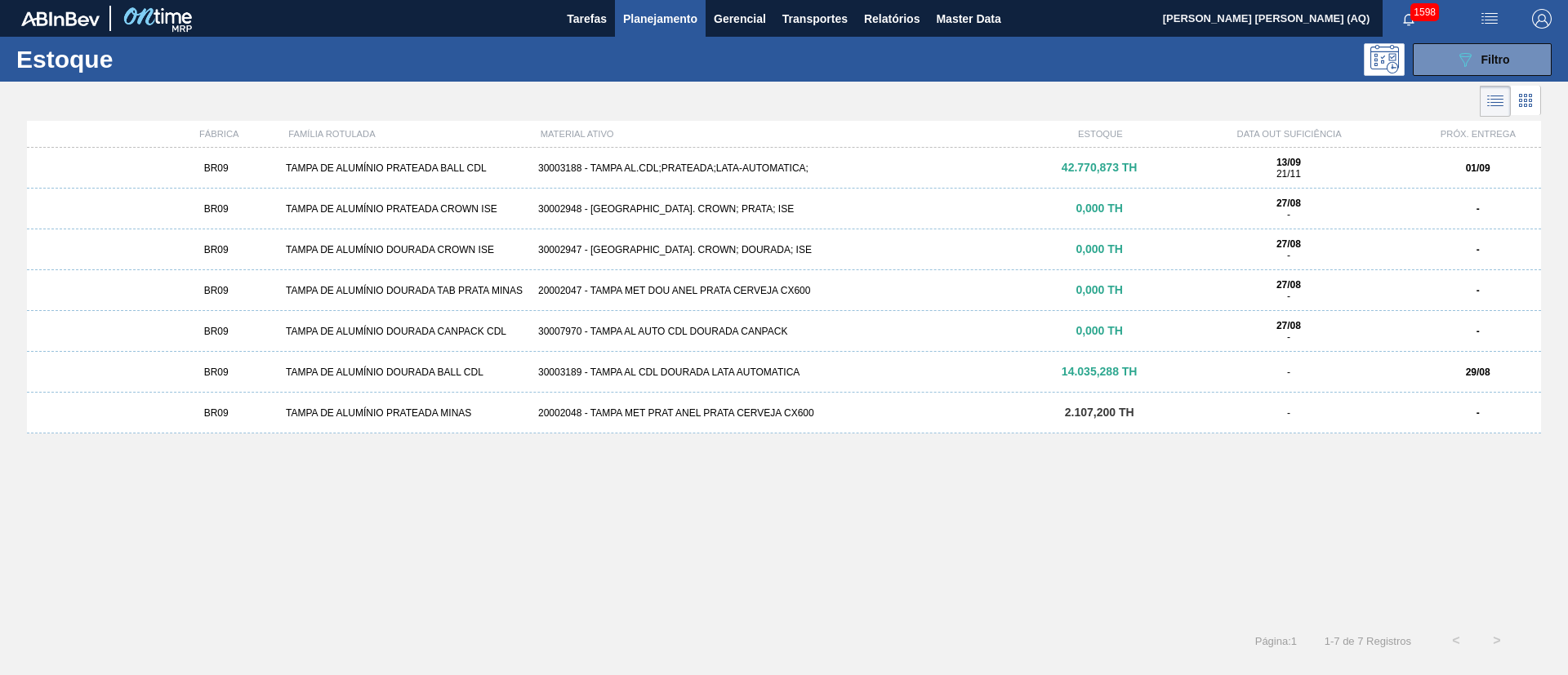
click at [805, 171] on div "30003188 - TAMPA AL.CDL;PRATEADA;LATA-AUTOMATICA;" at bounding box center [784, 168] width 505 height 11
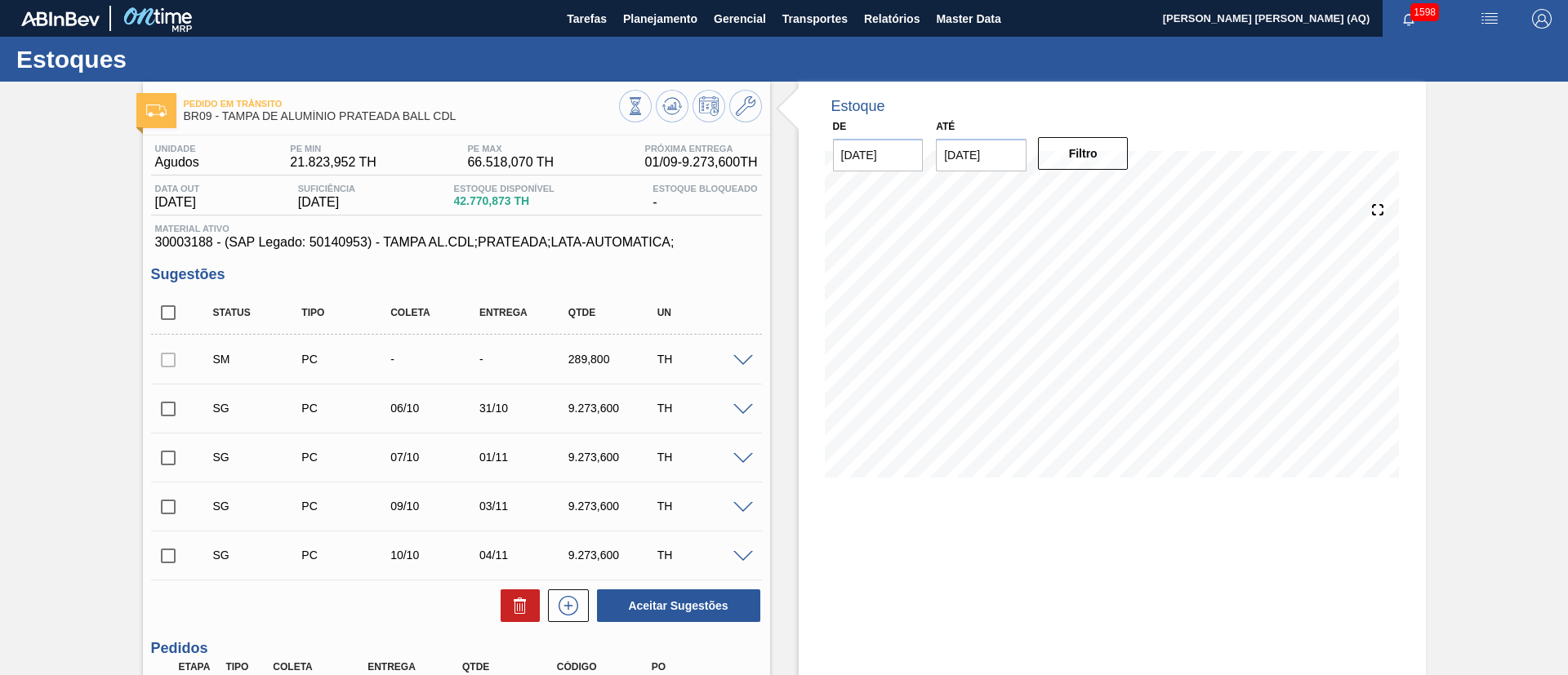
click at [1069, 160] on button "Filtro" at bounding box center [1083, 153] width 90 height 33
click at [1009, 155] on input "31/12/2025" at bounding box center [981, 155] width 90 height 33
click at [1111, 196] on div "dezembro 2025" at bounding box center [1034, 194] width 196 height 14
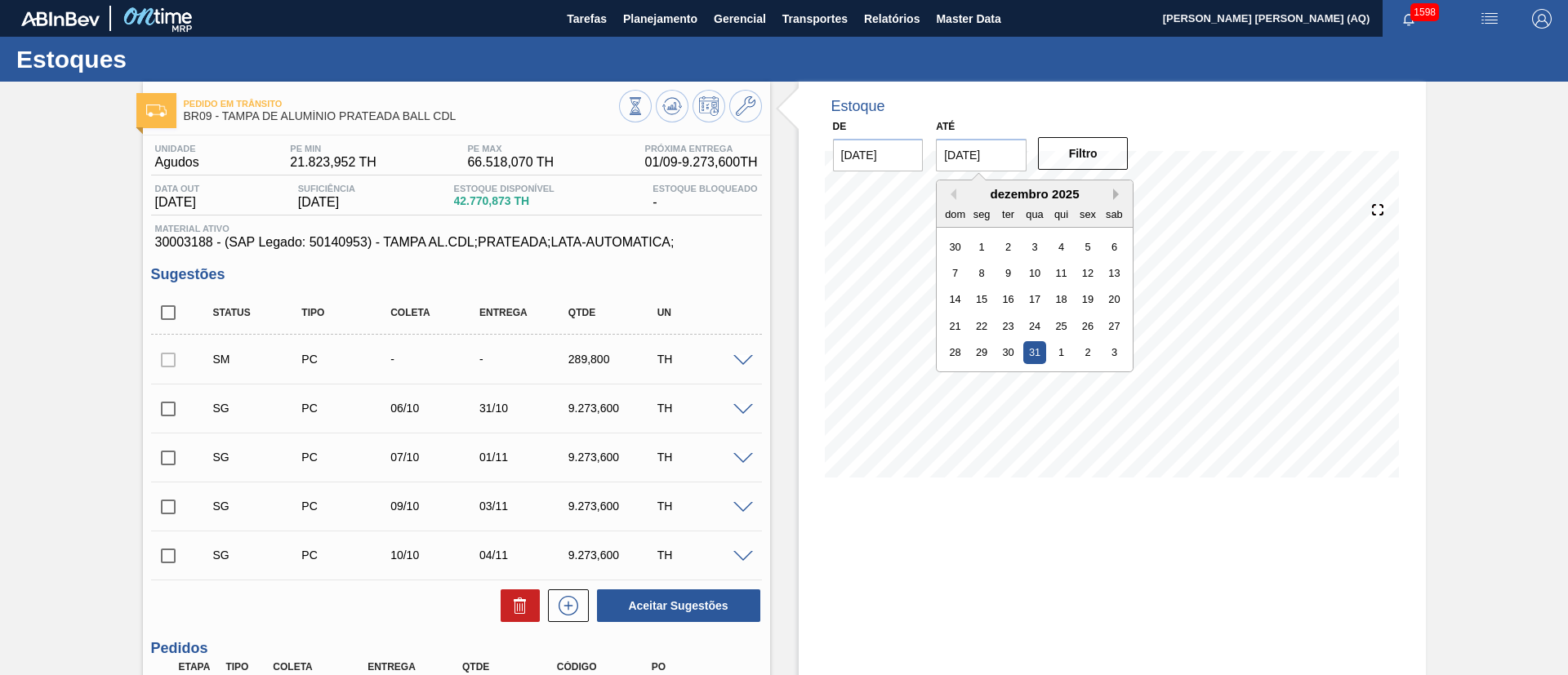
click at [1116, 195] on button "Next Month" at bounding box center [1119, 194] width 11 height 11
click at [1115, 327] on div "28" at bounding box center [1114, 326] width 22 height 22
type input "28/02/2026"
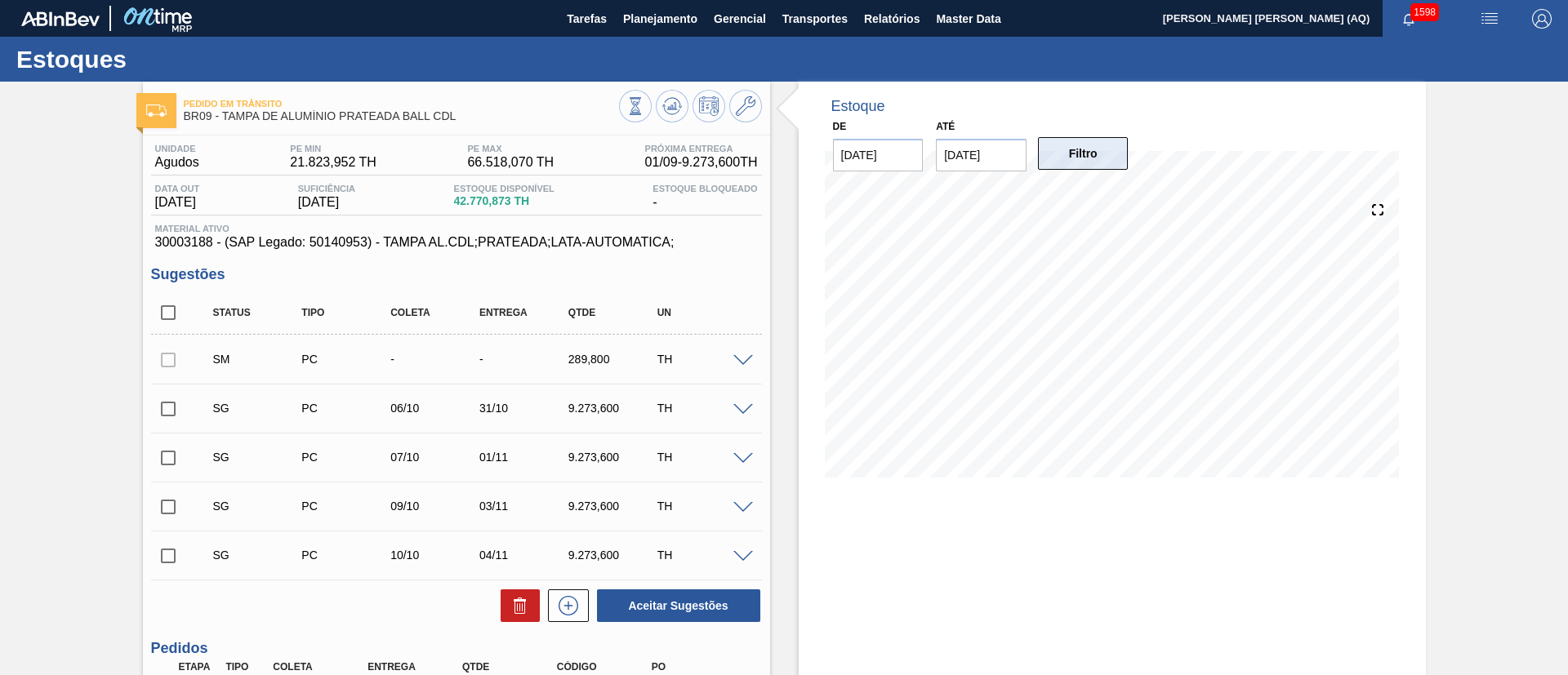
click at [1107, 162] on button "Filtro" at bounding box center [1083, 153] width 90 height 33
click at [750, 108] on icon at bounding box center [745, 105] width 20 height 20
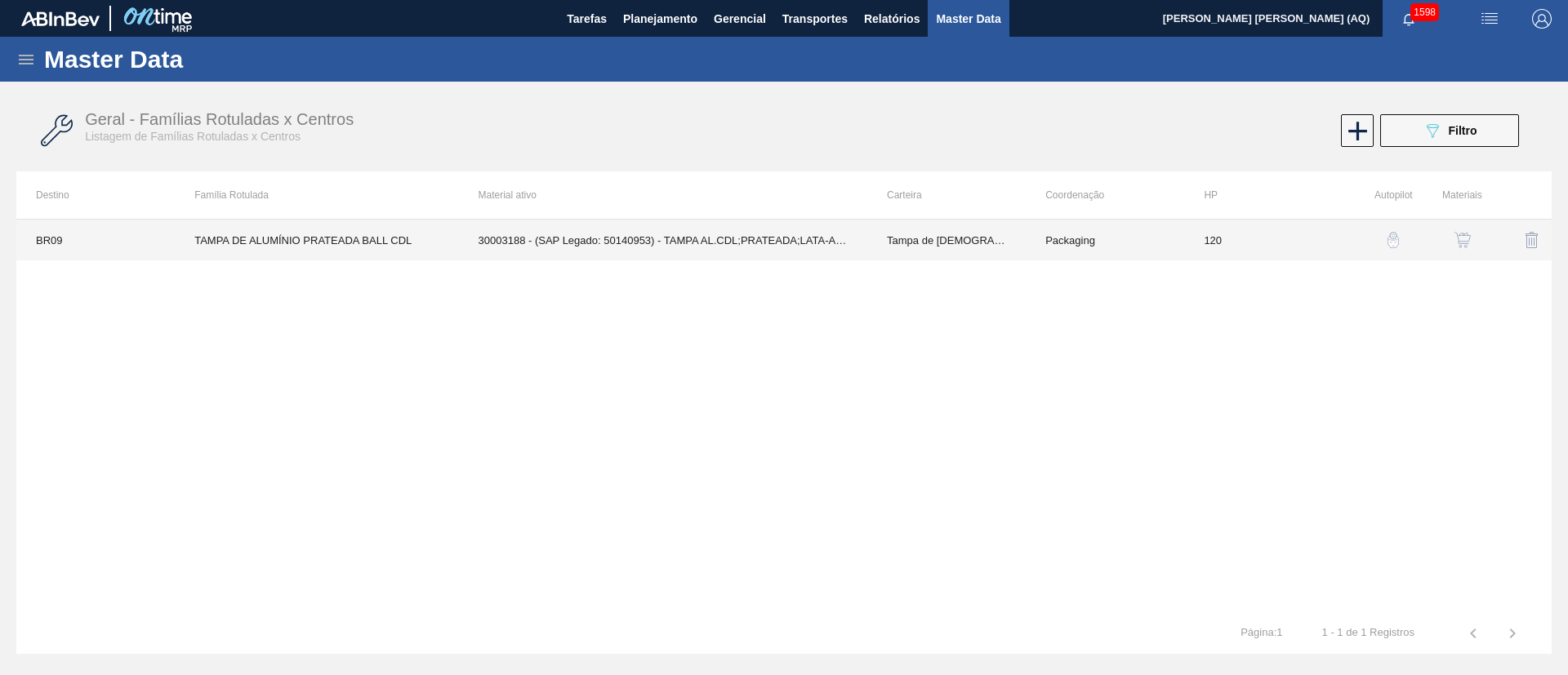
click at [1241, 242] on td "120" at bounding box center [1263, 240] width 158 height 41
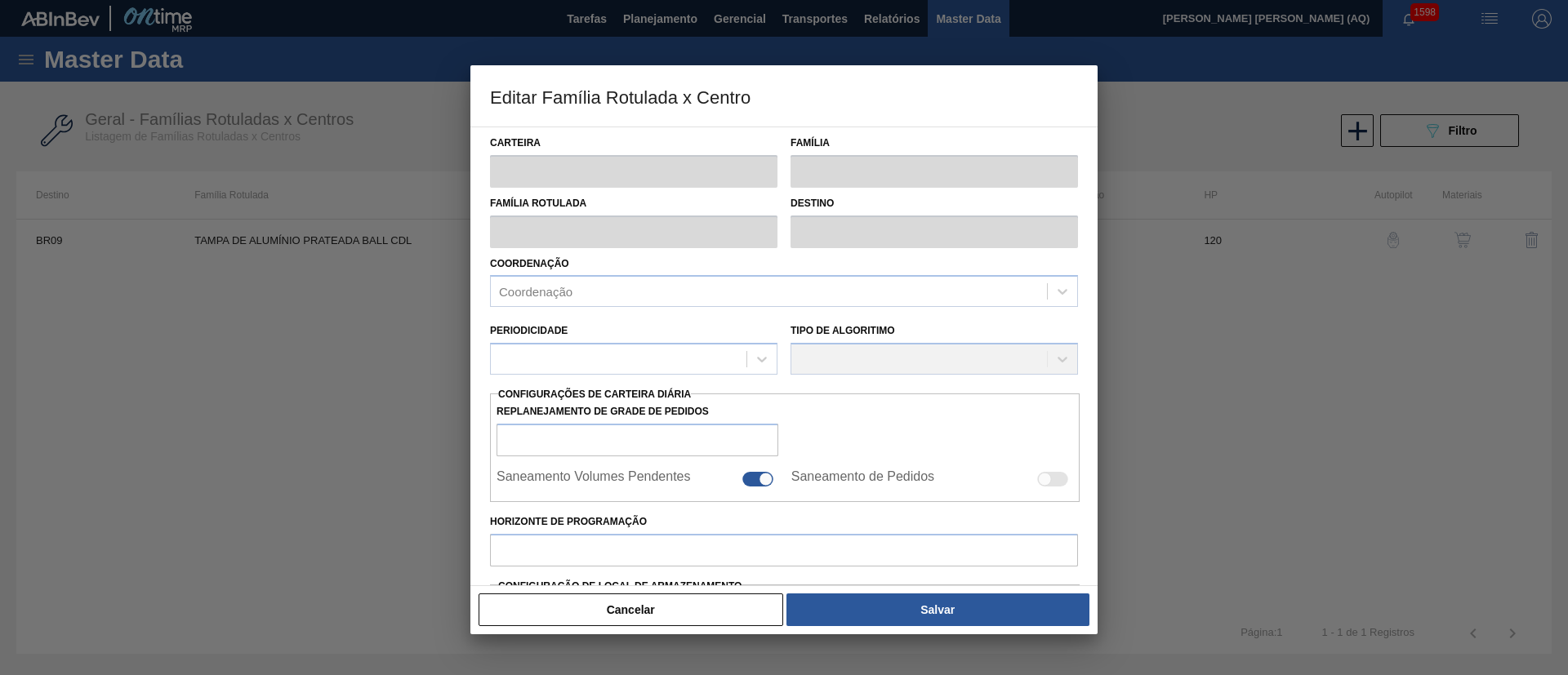
type input "Tampa de Lata"
type input "Tampa de Alumínio"
type input "TAMPA DE ALUMÍNIO PRATEADA BALL CDL"
type input "BR09 - Agudos"
type input "120"
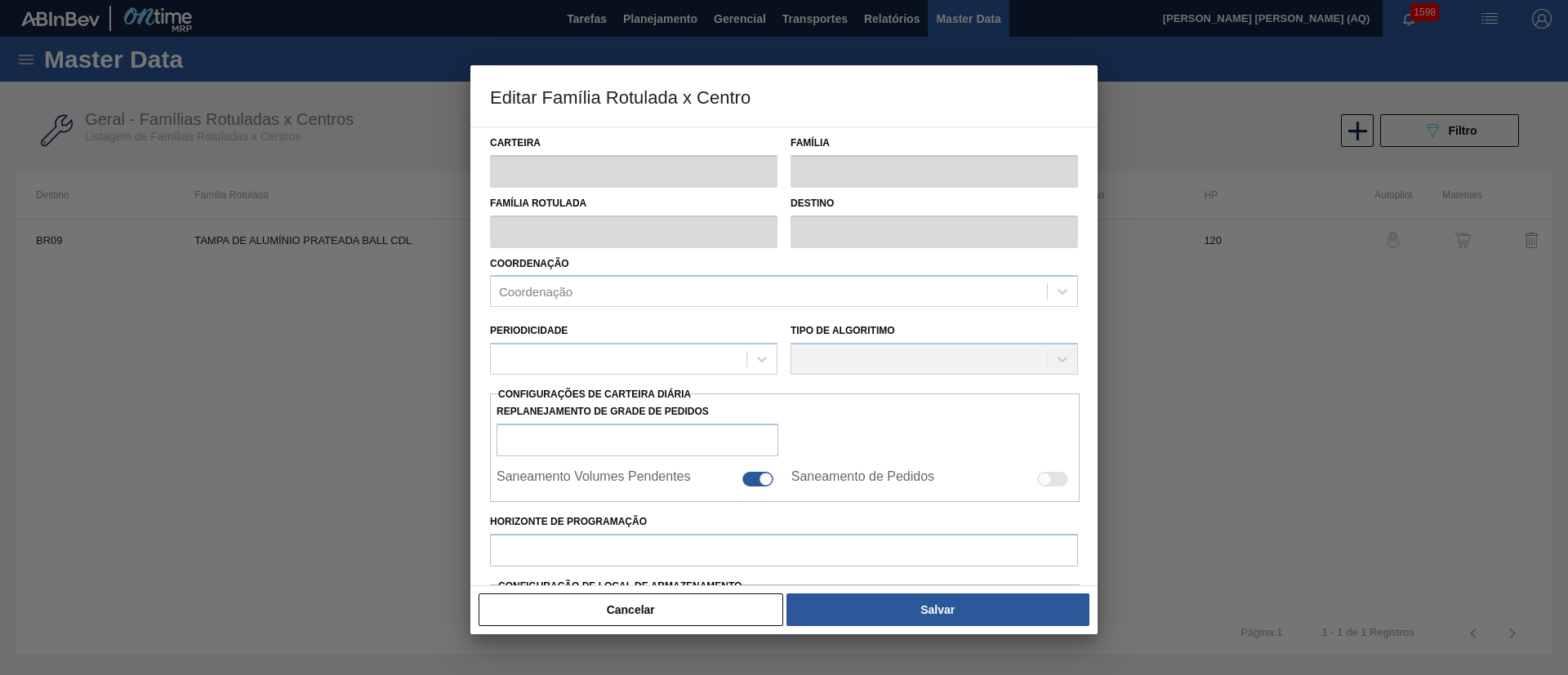
type input "21.823,952"
type input "66.518,07"
type input "70"
type input "52.895,303"
checkbox input "true"
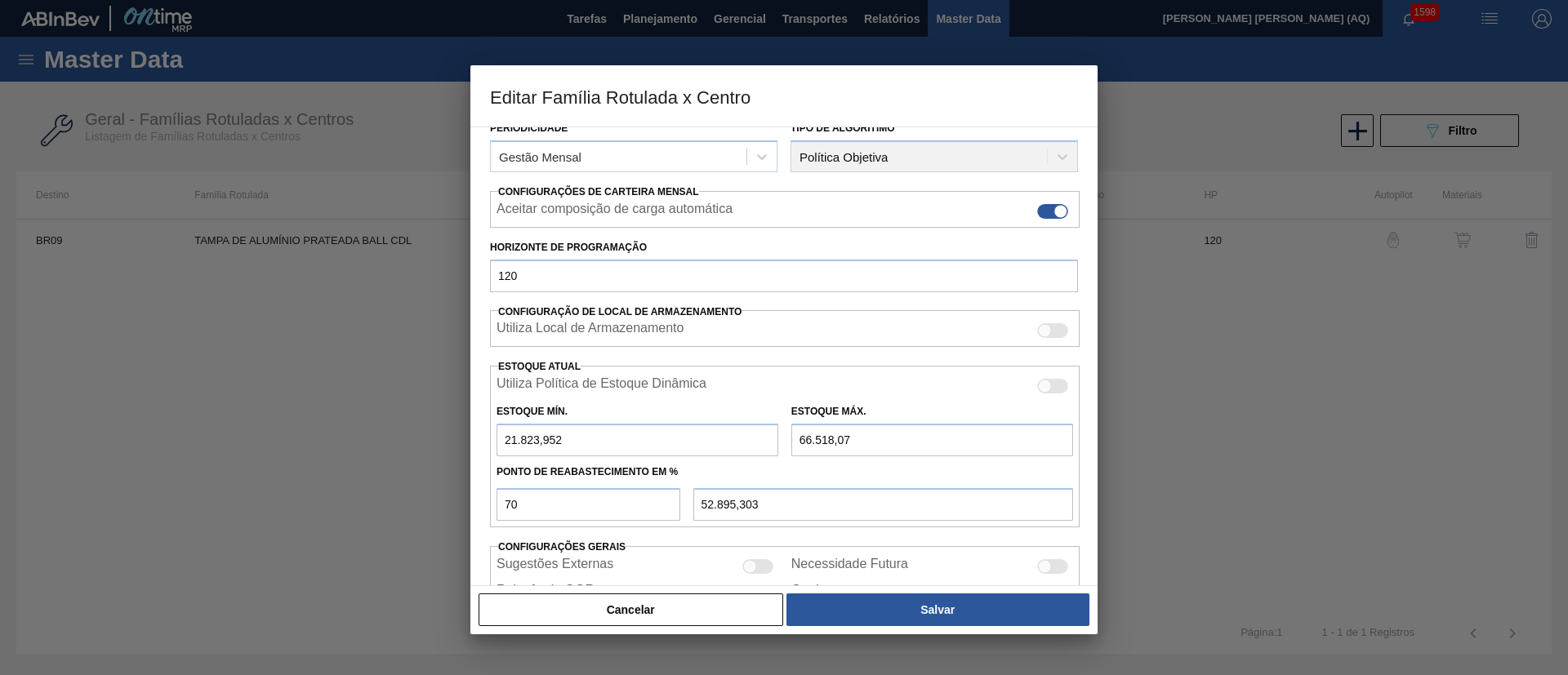
scroll to position [245, 0]
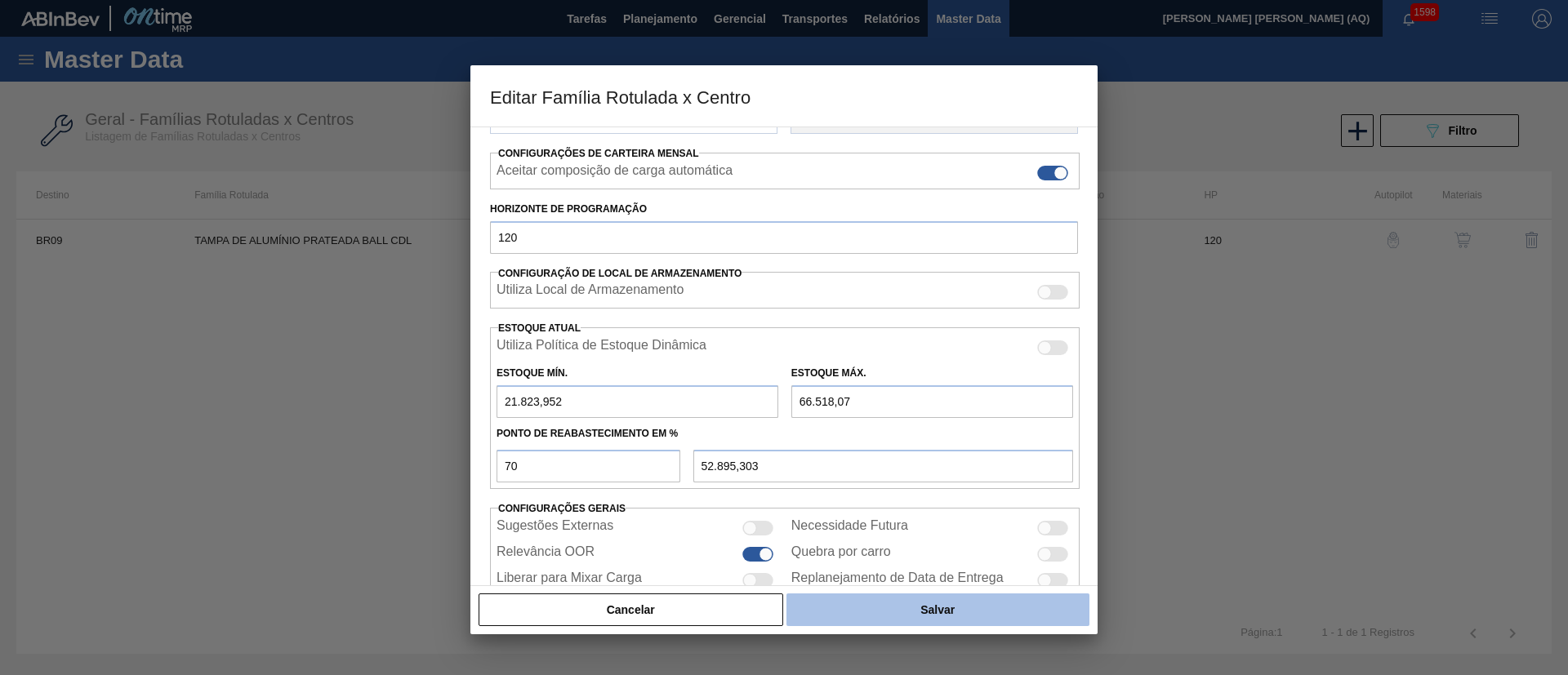
click at [926, 599] on button "Salvar" at bounding box center [937, 609] width 303 height 33
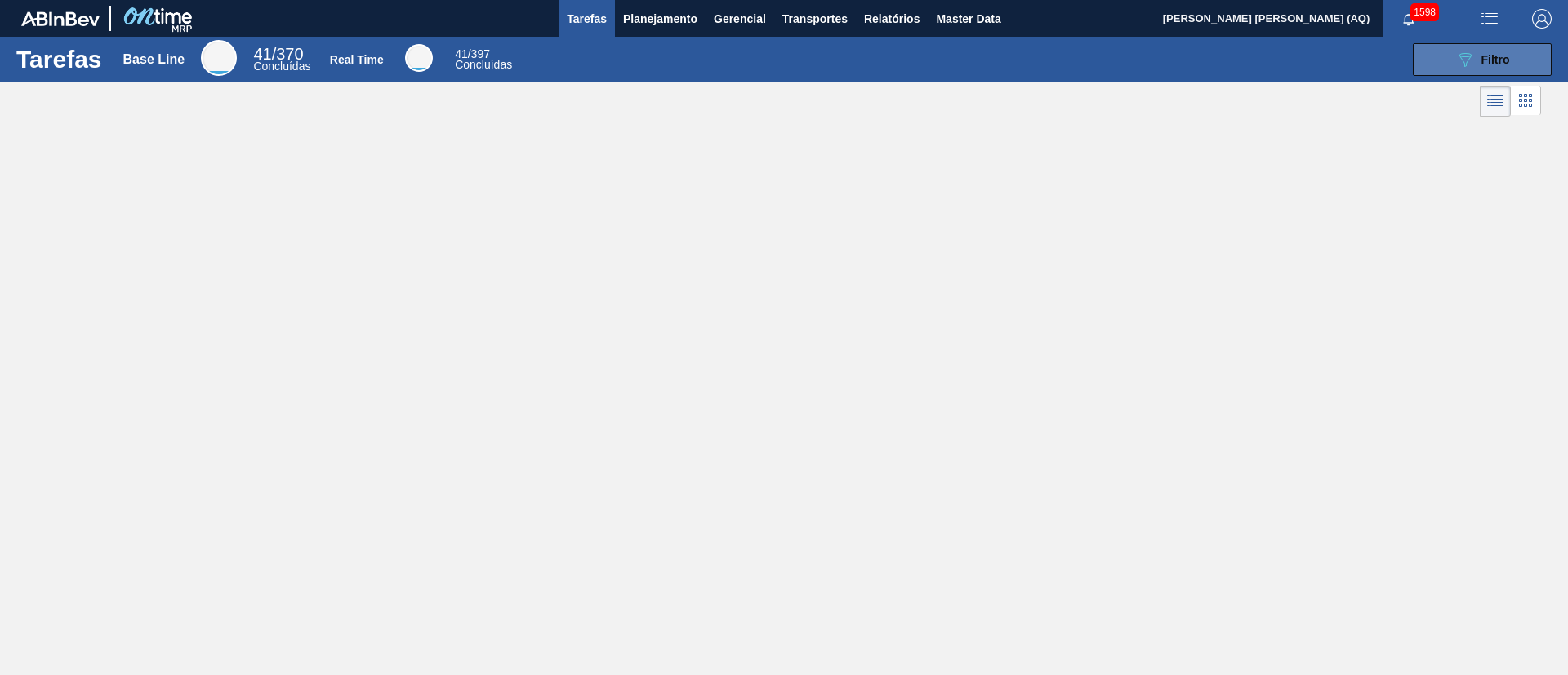
click at [1502, 60] on span "Filtro" at bounding box center [1495, 60] width 29 height 13
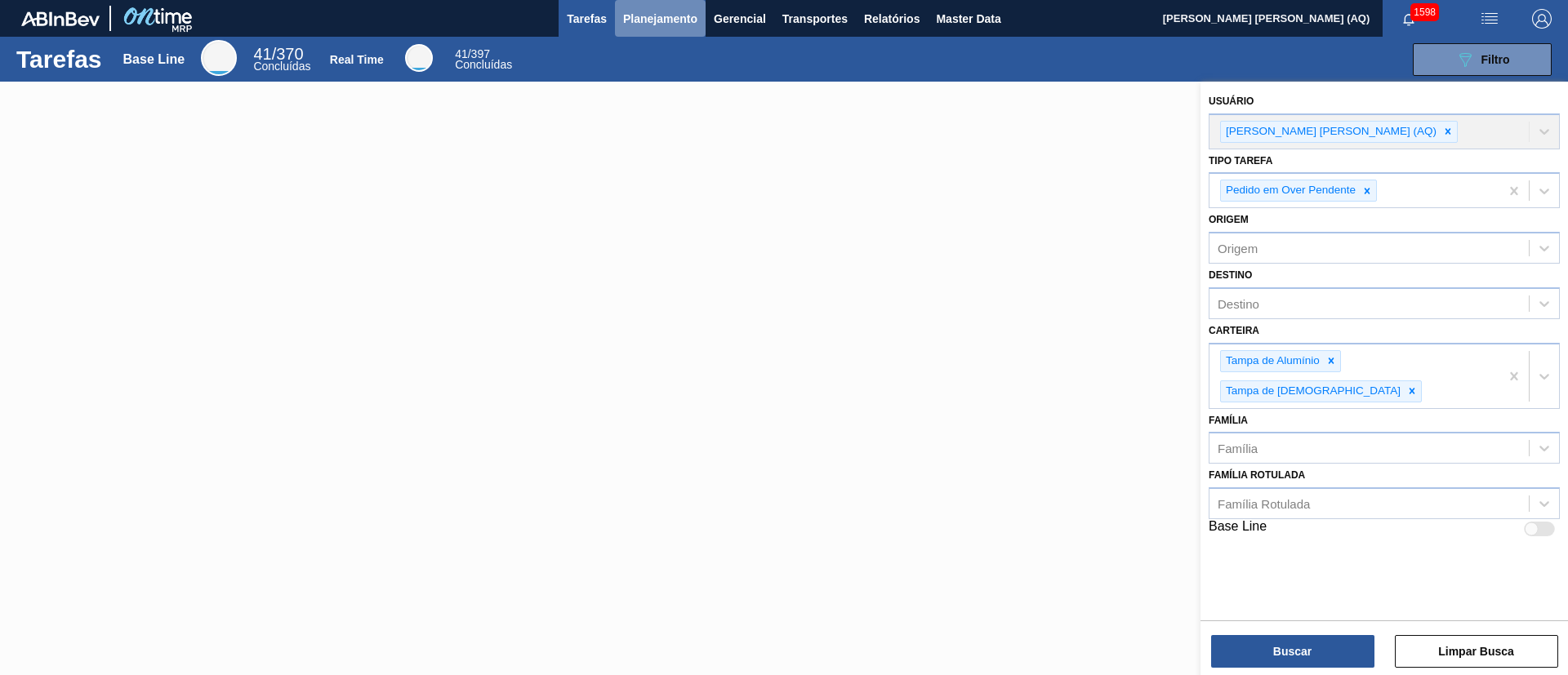
click at [678, 33] on button "Planejamento" at bounding box center [660, 18] width 90 height 36
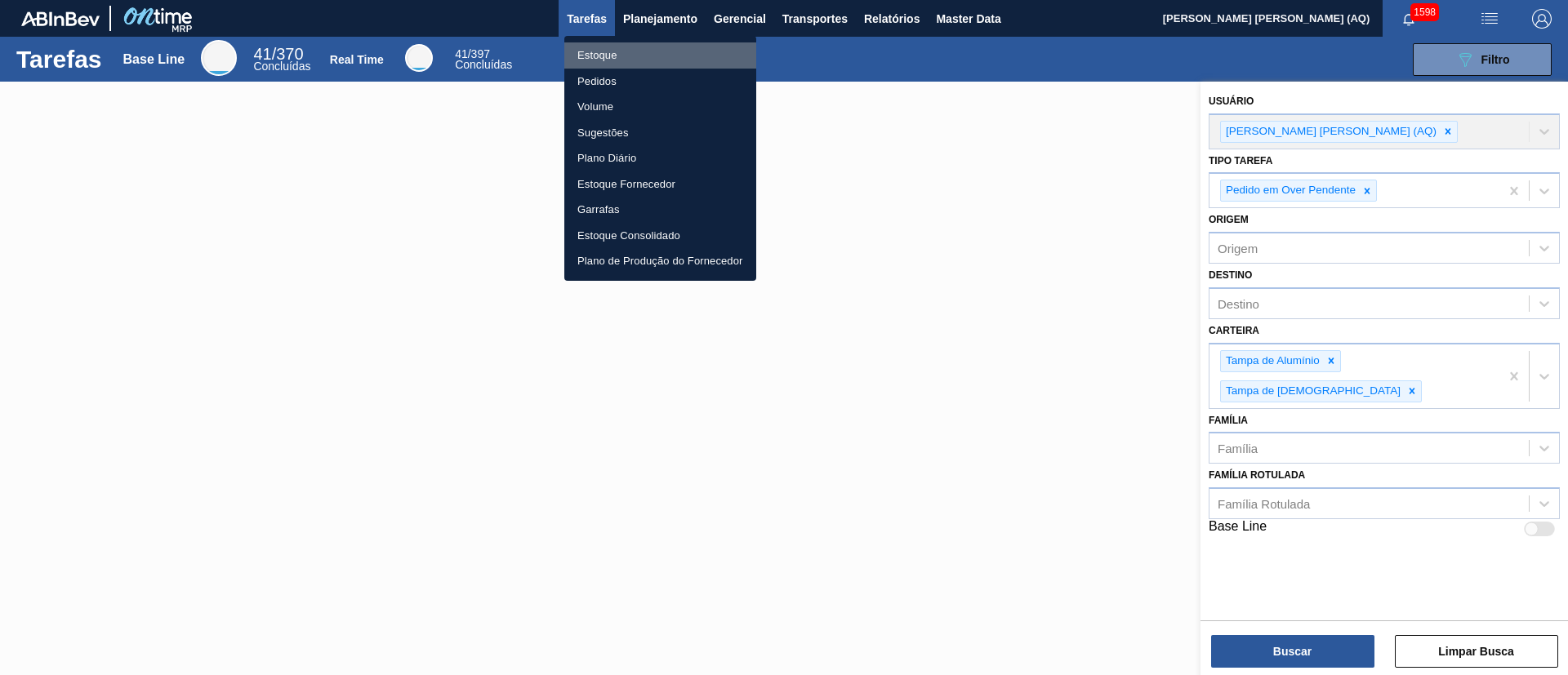
click at [595, 60] on li "Estoque" at bounding box center [661, 56] width 192 height 26
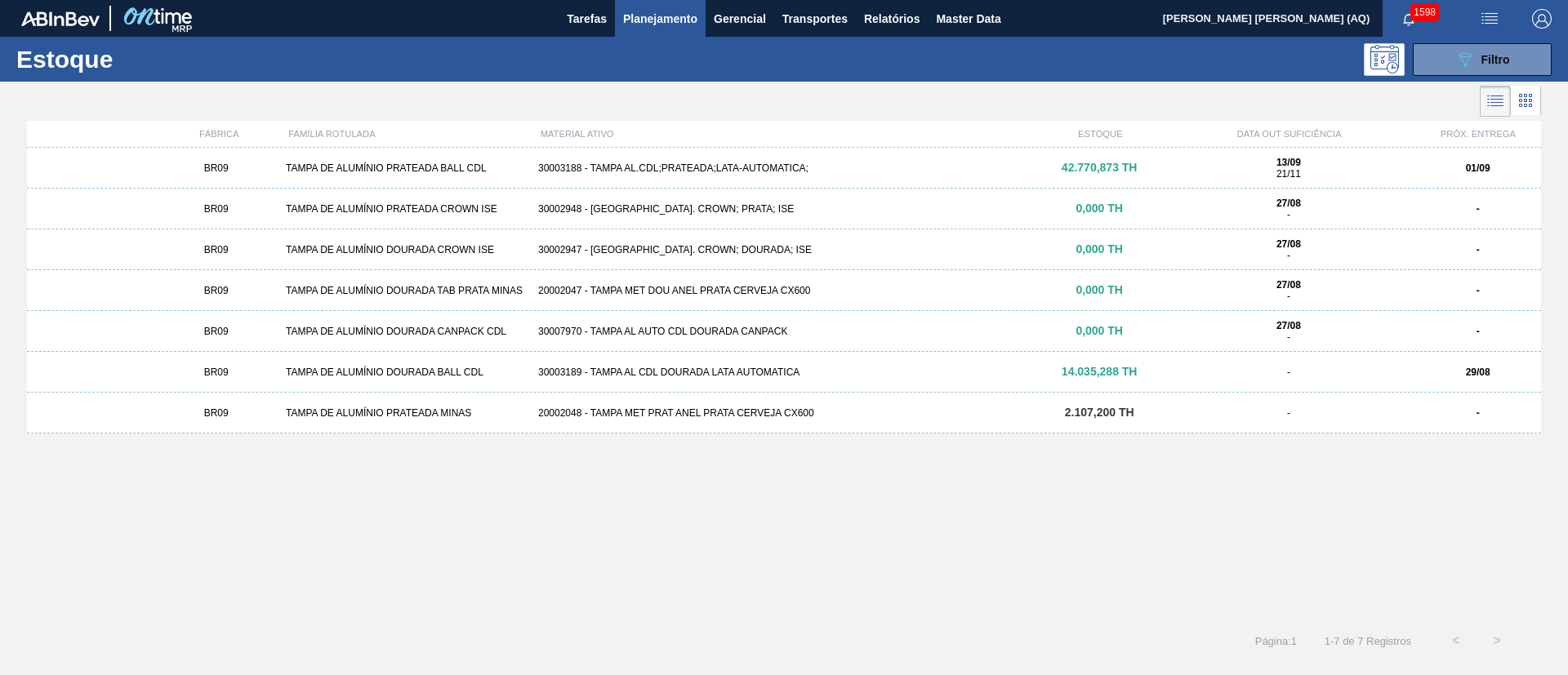
click at [786, 162] on div "30003188 - TAMPA AL.CDL;PRATEADA;LATA-AUTOMATICA;" at bounding box center [784, 168] width 505 height 11
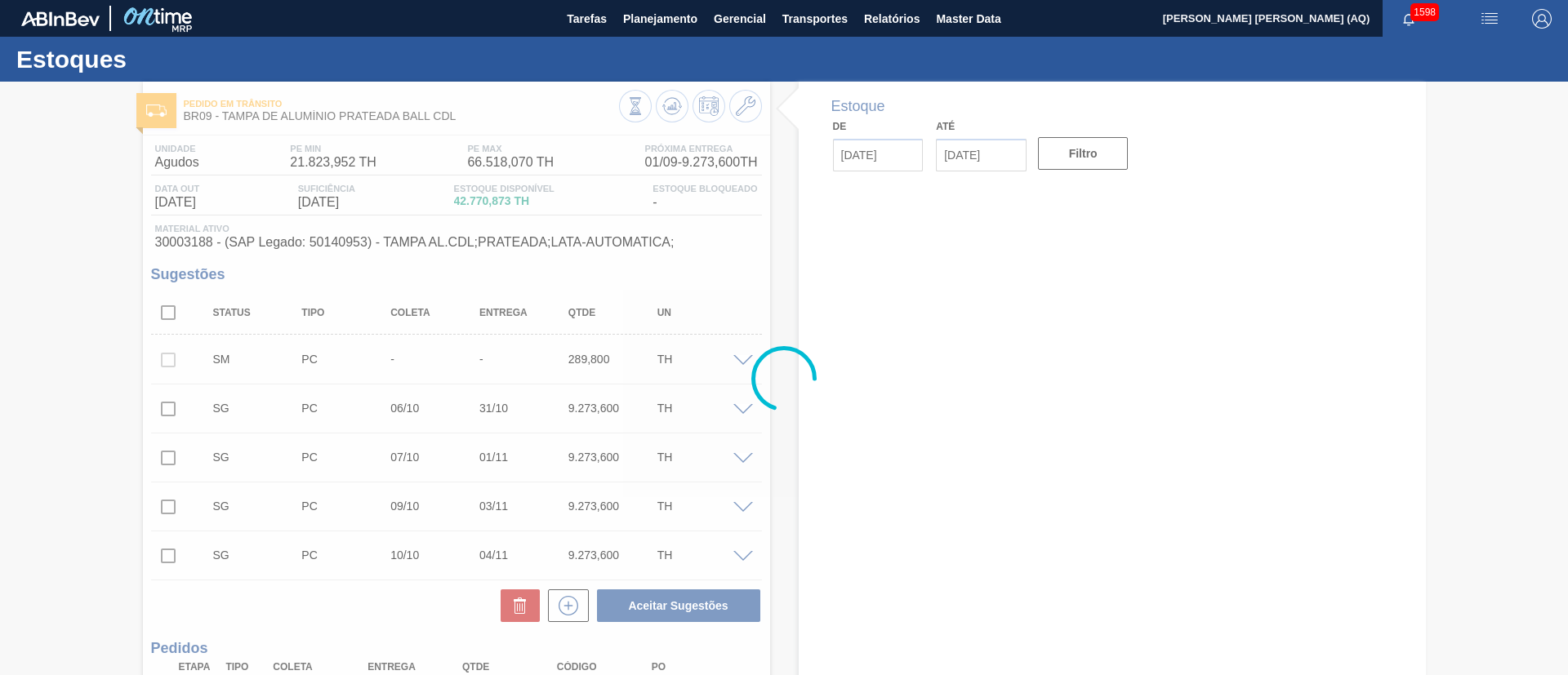
type input "27/08/2025"
type input "28/02/2026"
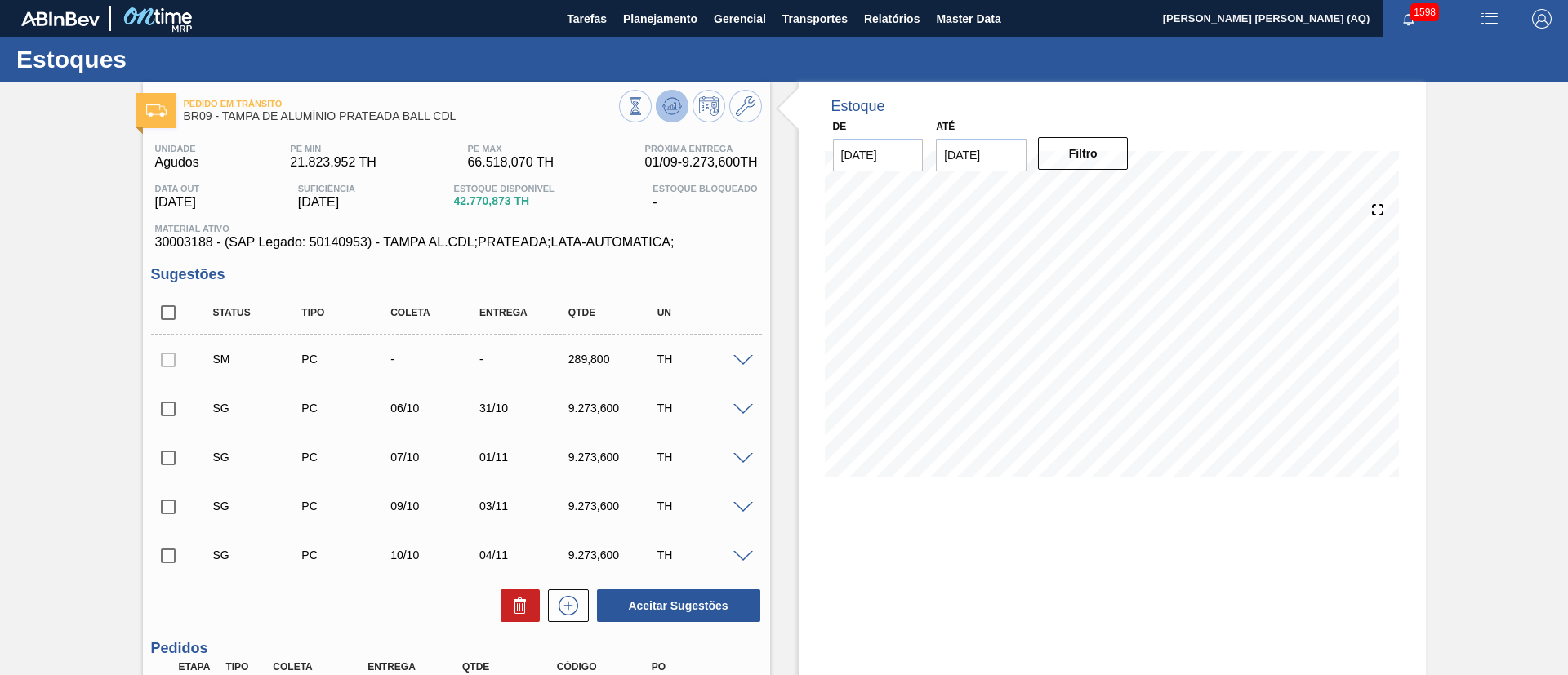
click at [668, 109] on icon at bounding box center [669, 108] width 2 height 3
